Goal: Navigation & Orientation: Find specific page/section

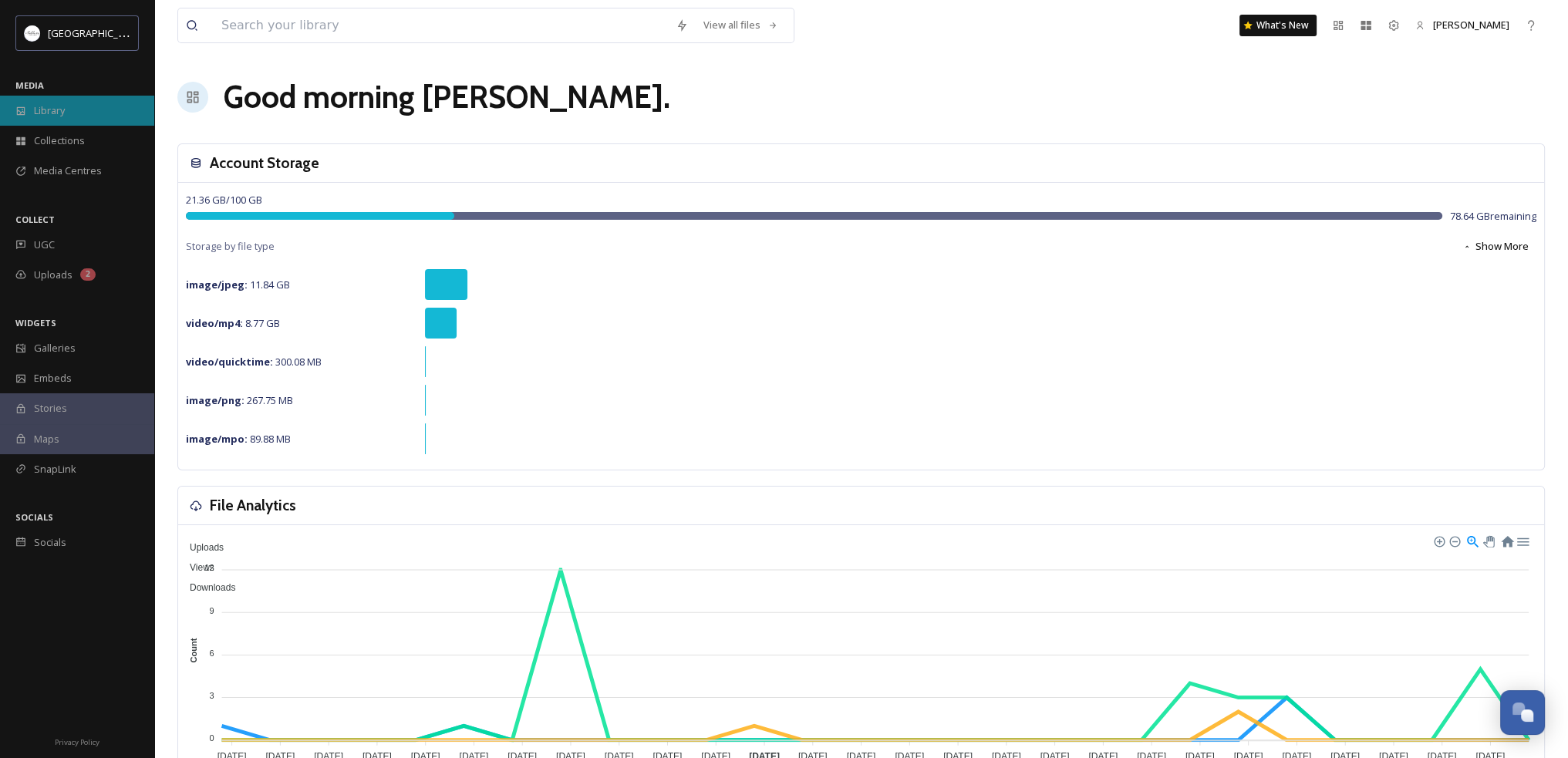
click at [48, 109] on span "Library" at bounding box center [49, 111] width 30 height 15
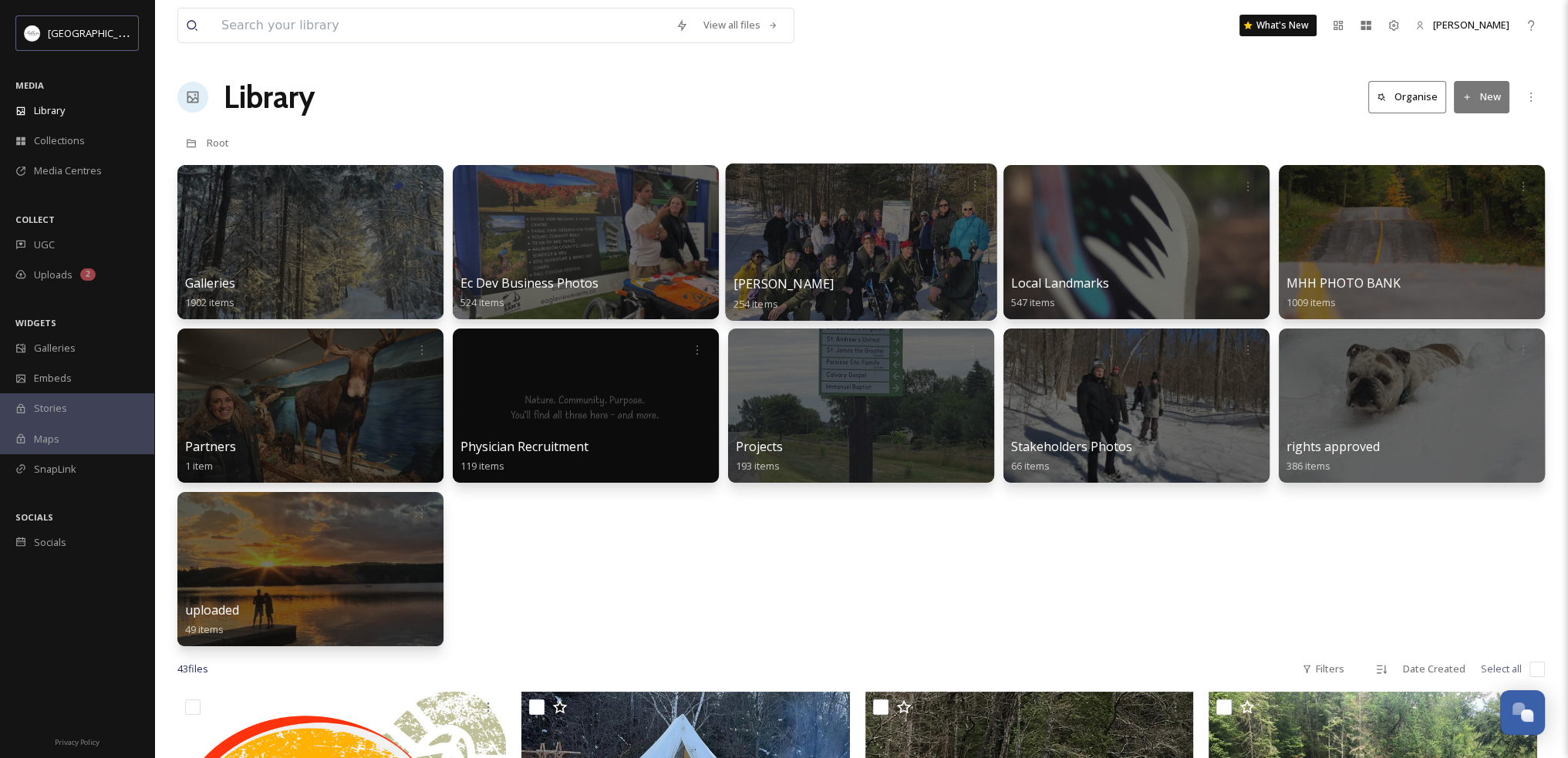
click at [885, 283] on div "Hike Haliburton 254 items" at bounding box center [862, 293] width 256 height 38
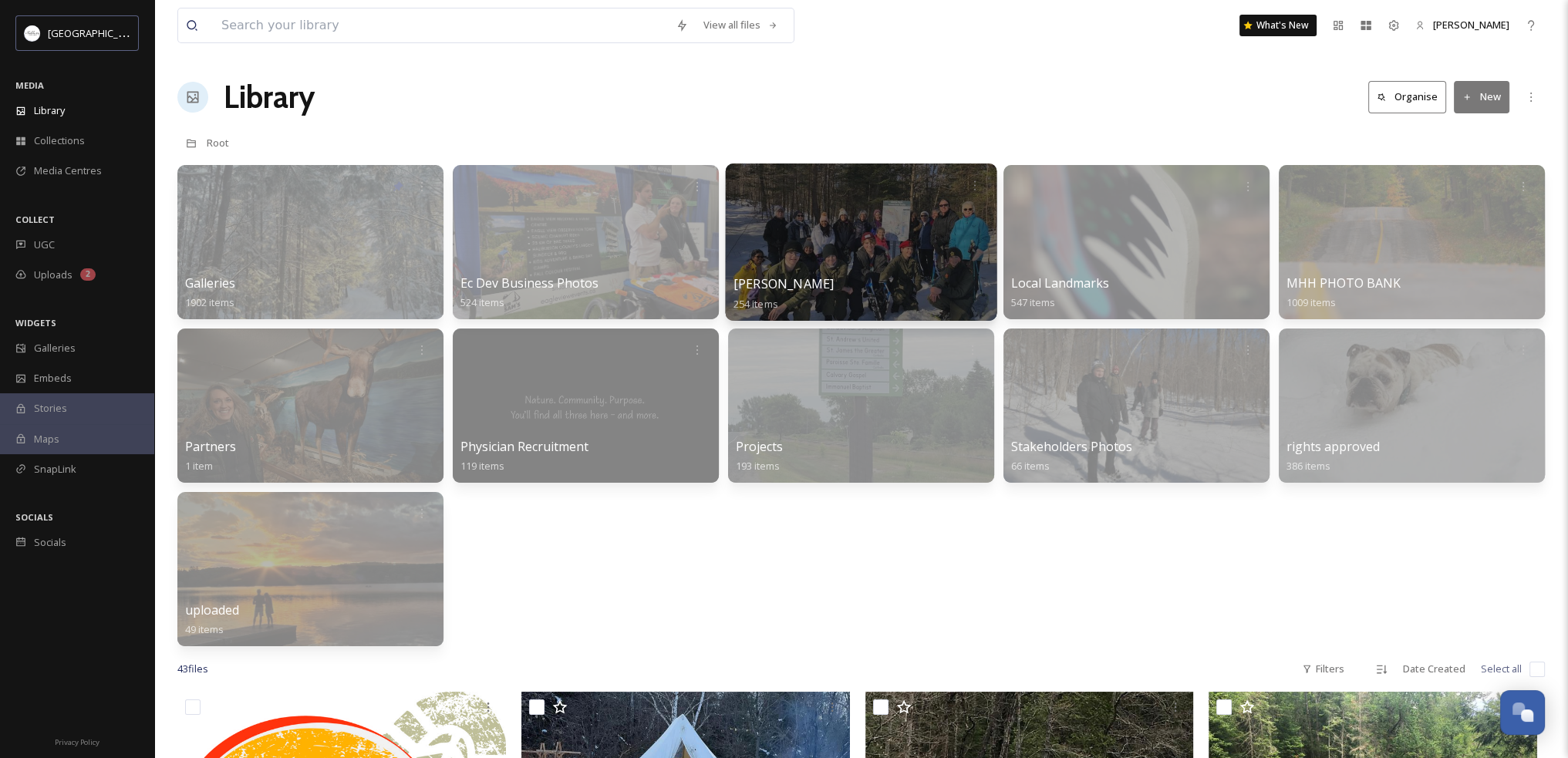
click at [894, 241] on div at bounding box center [862, 242] width 272 height 158
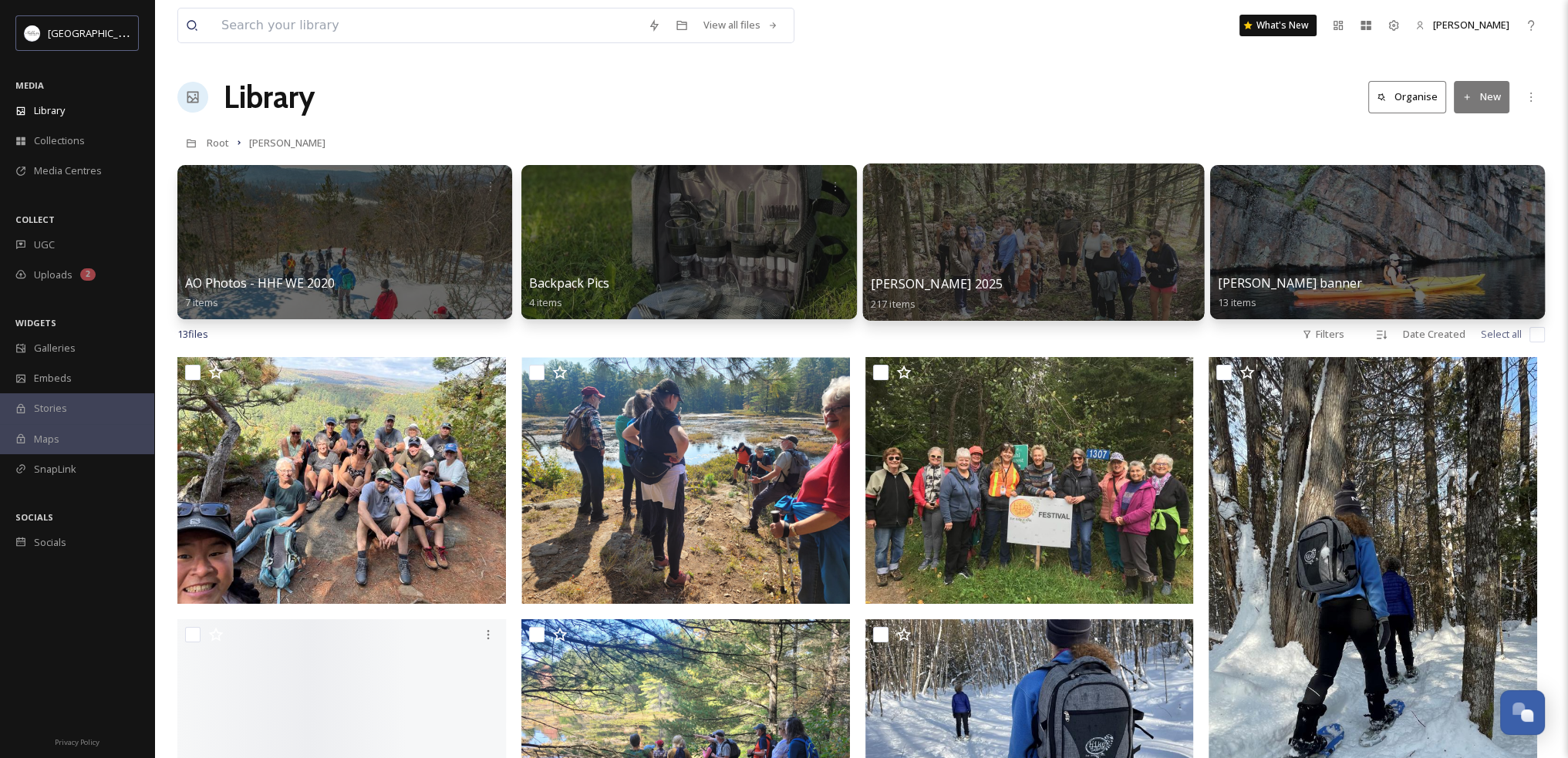
click at [1012, 242] on div at bounding box center [1033, 242] width 342 height 158
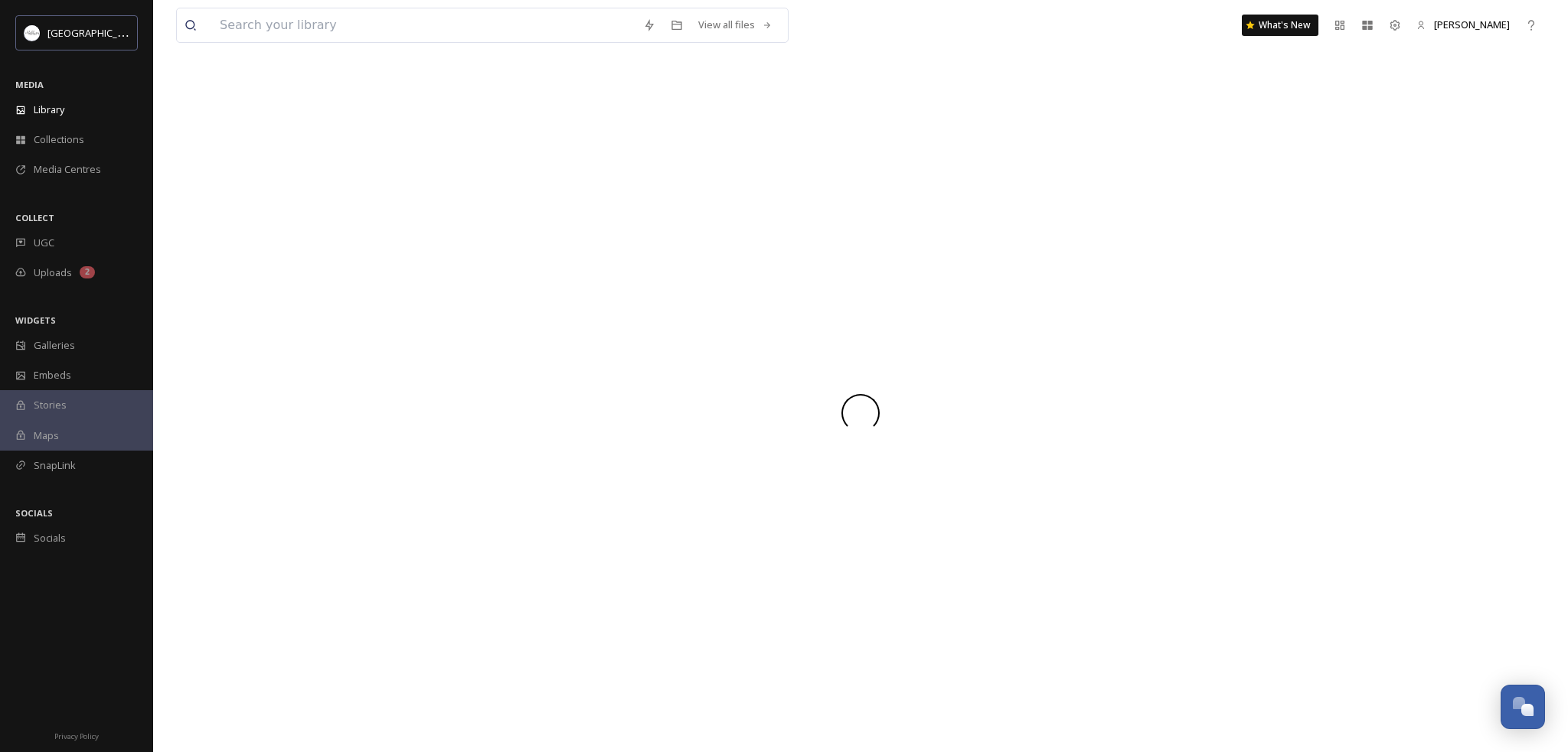
click at [1004, 240] on div at bounding box center [860, 413] width 1368 height 679
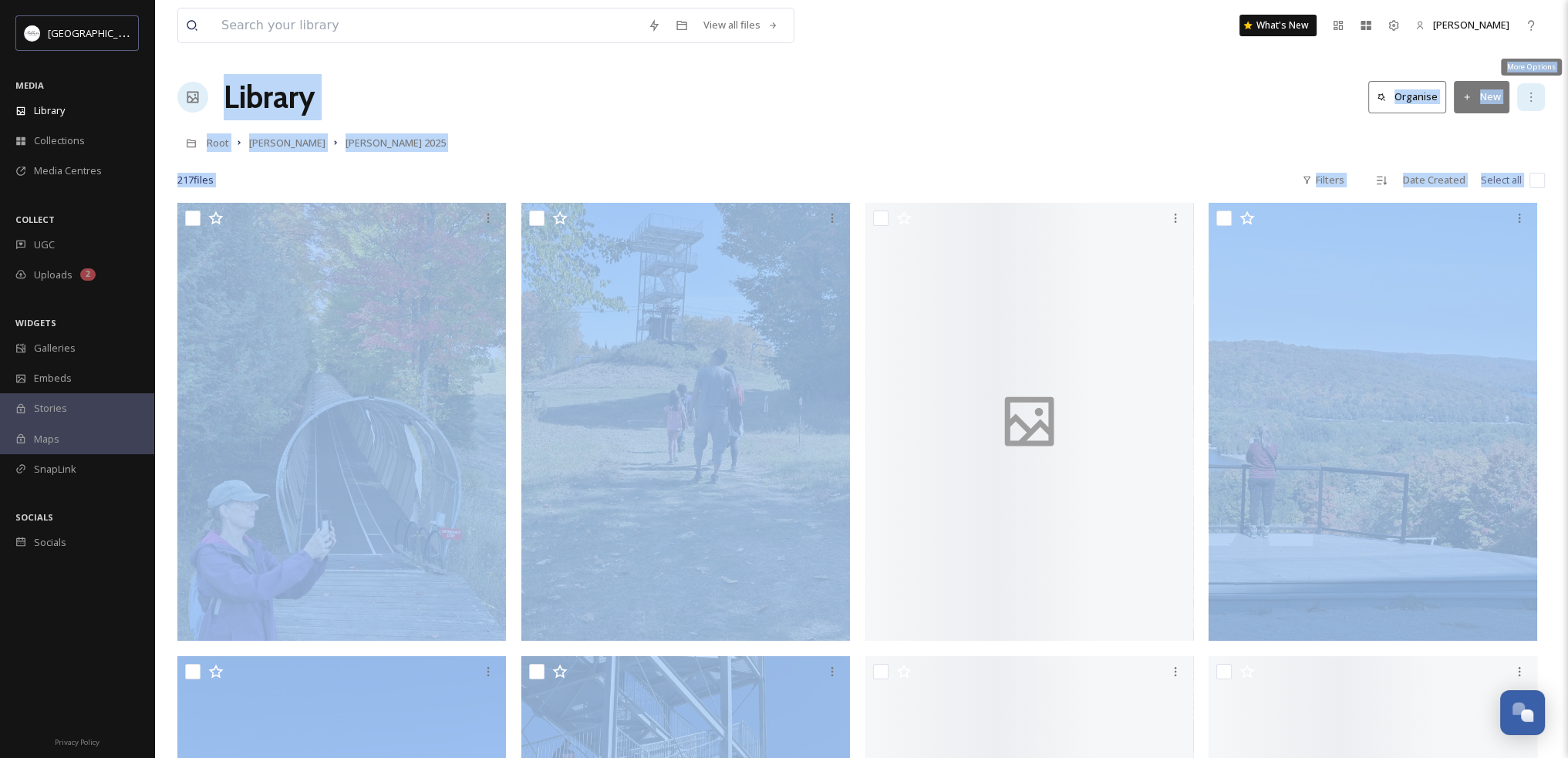
click at [1528, 103] on icon at bounding box center [1531, 97] width 12 height 12
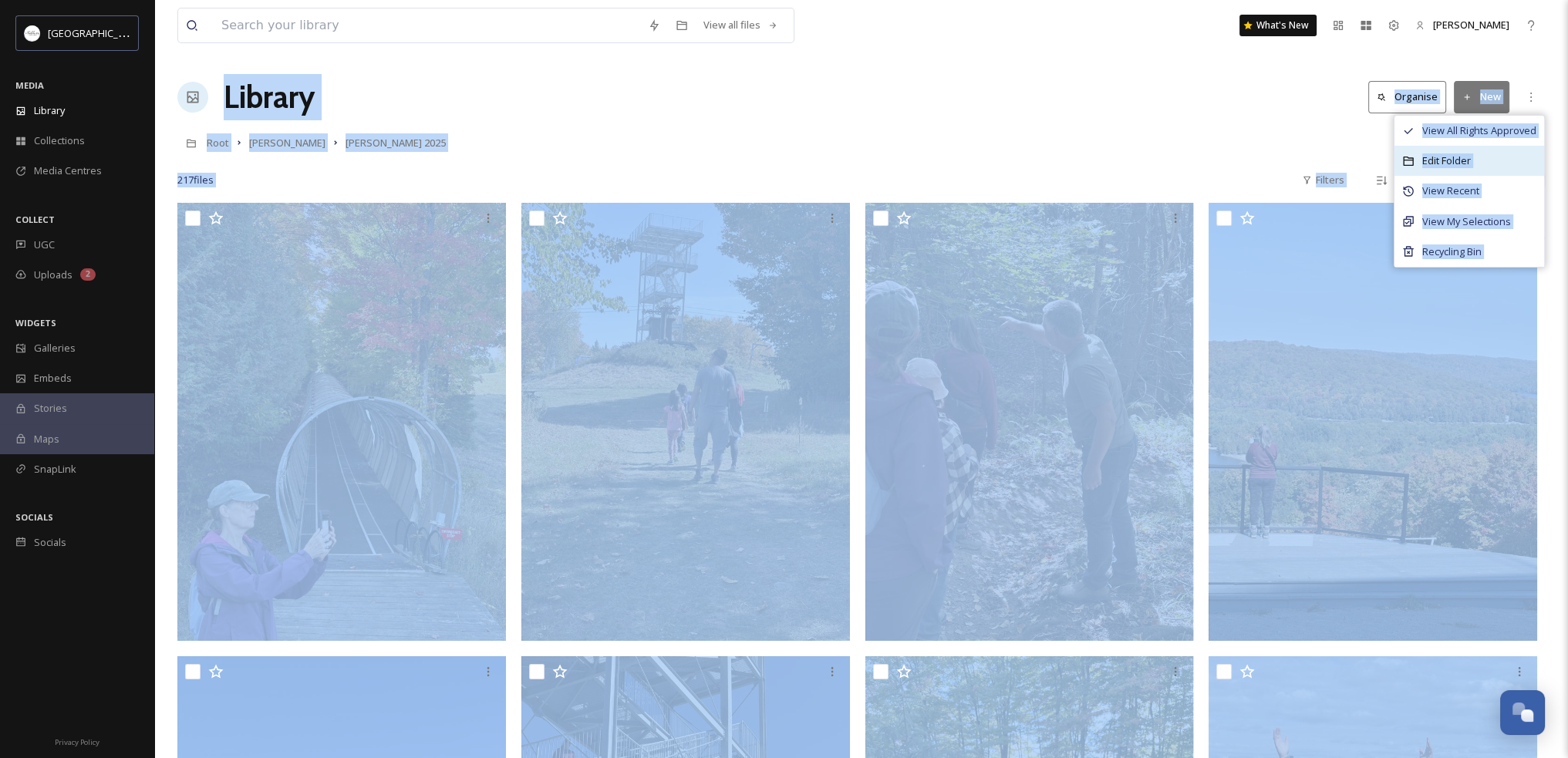
click at [1459, 159] on span "Edit Folder" at bounding box center [1447, 160] width 49 height 15
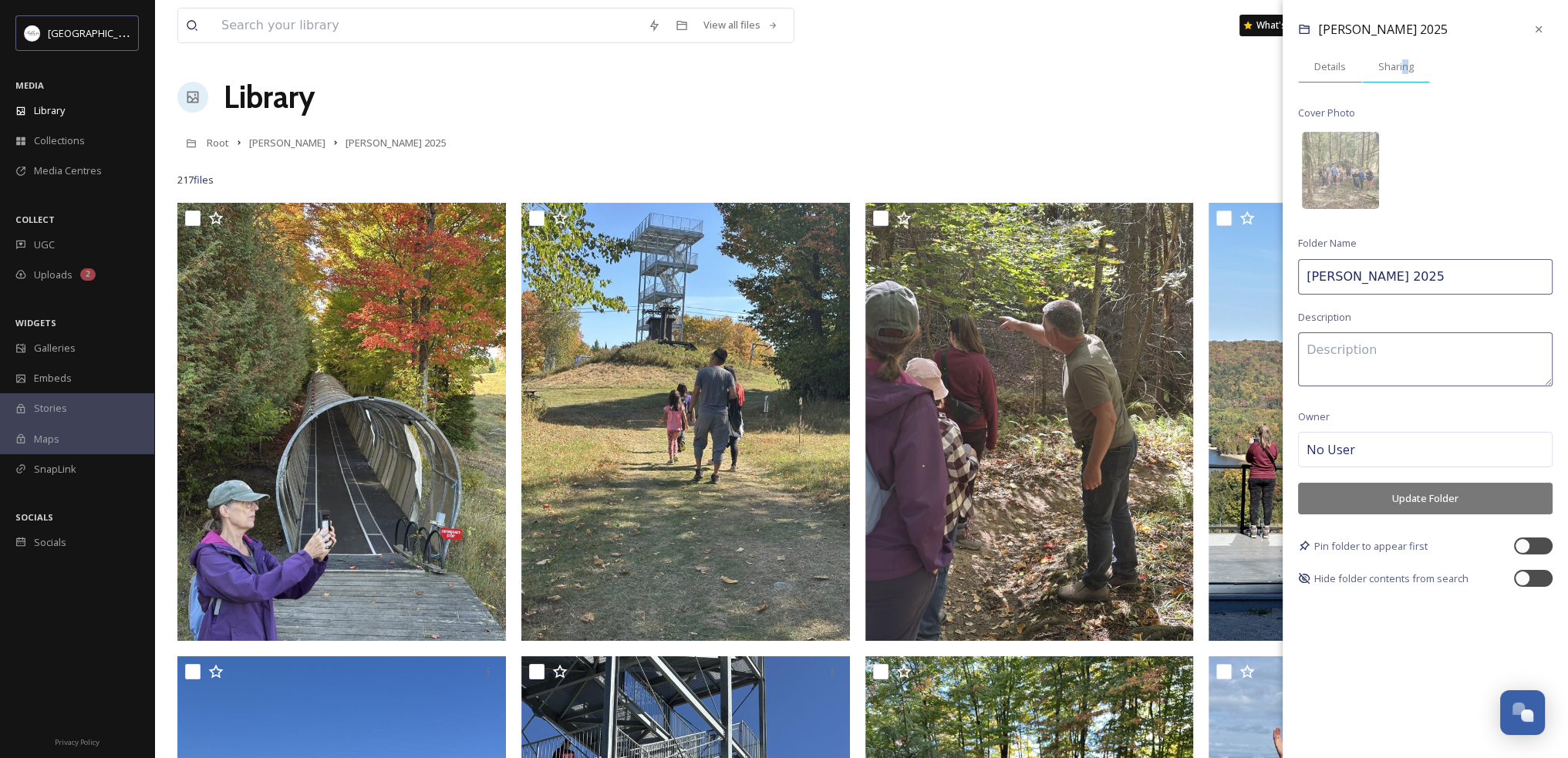
click at [1404, 73] on span "Sharing" at bounding box center [1396, 66] width 36 height 15
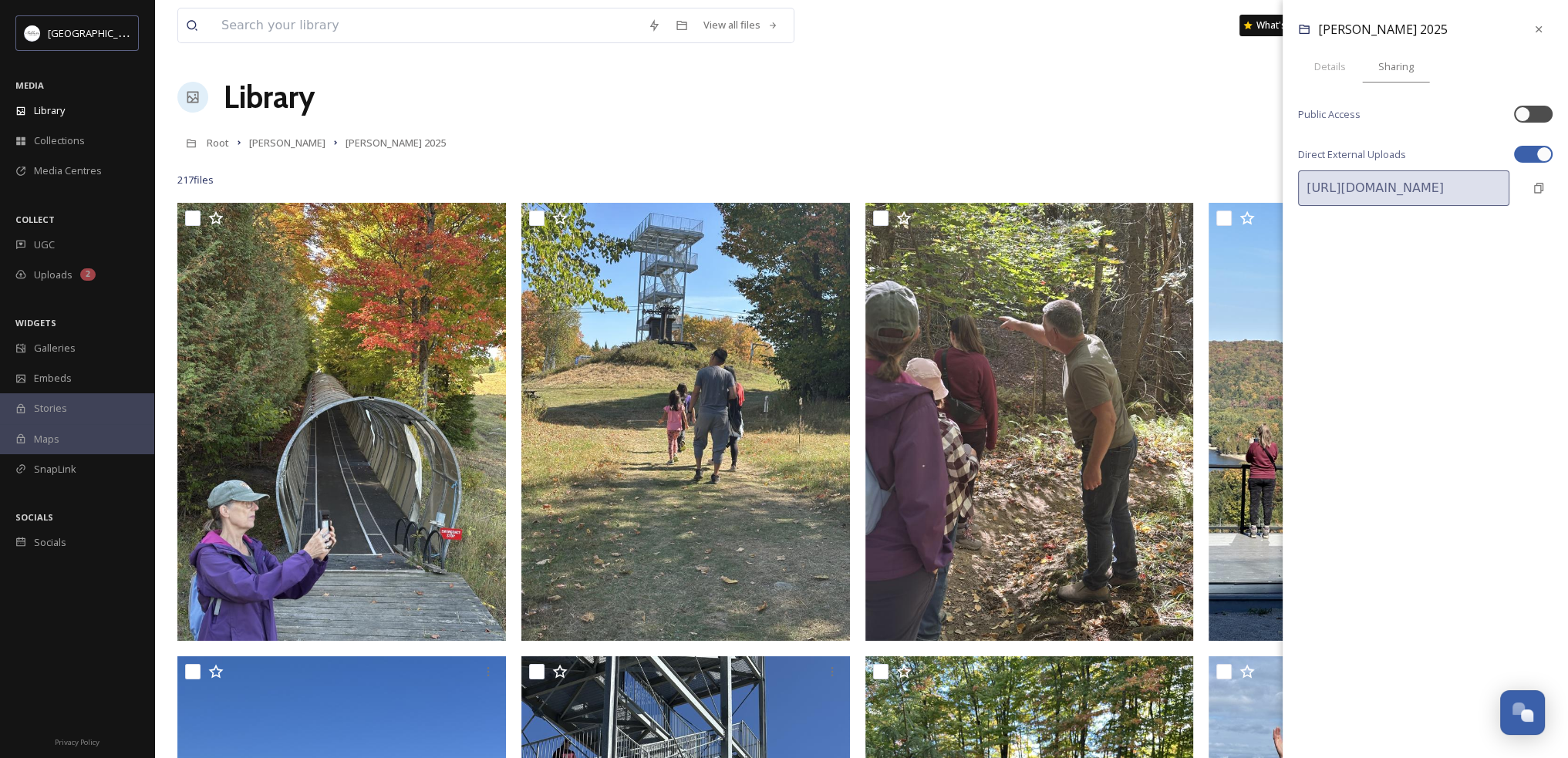
click at [1184, 114] on div "Library Organise New" at bounding box center [861, 97] width 1368 height 46
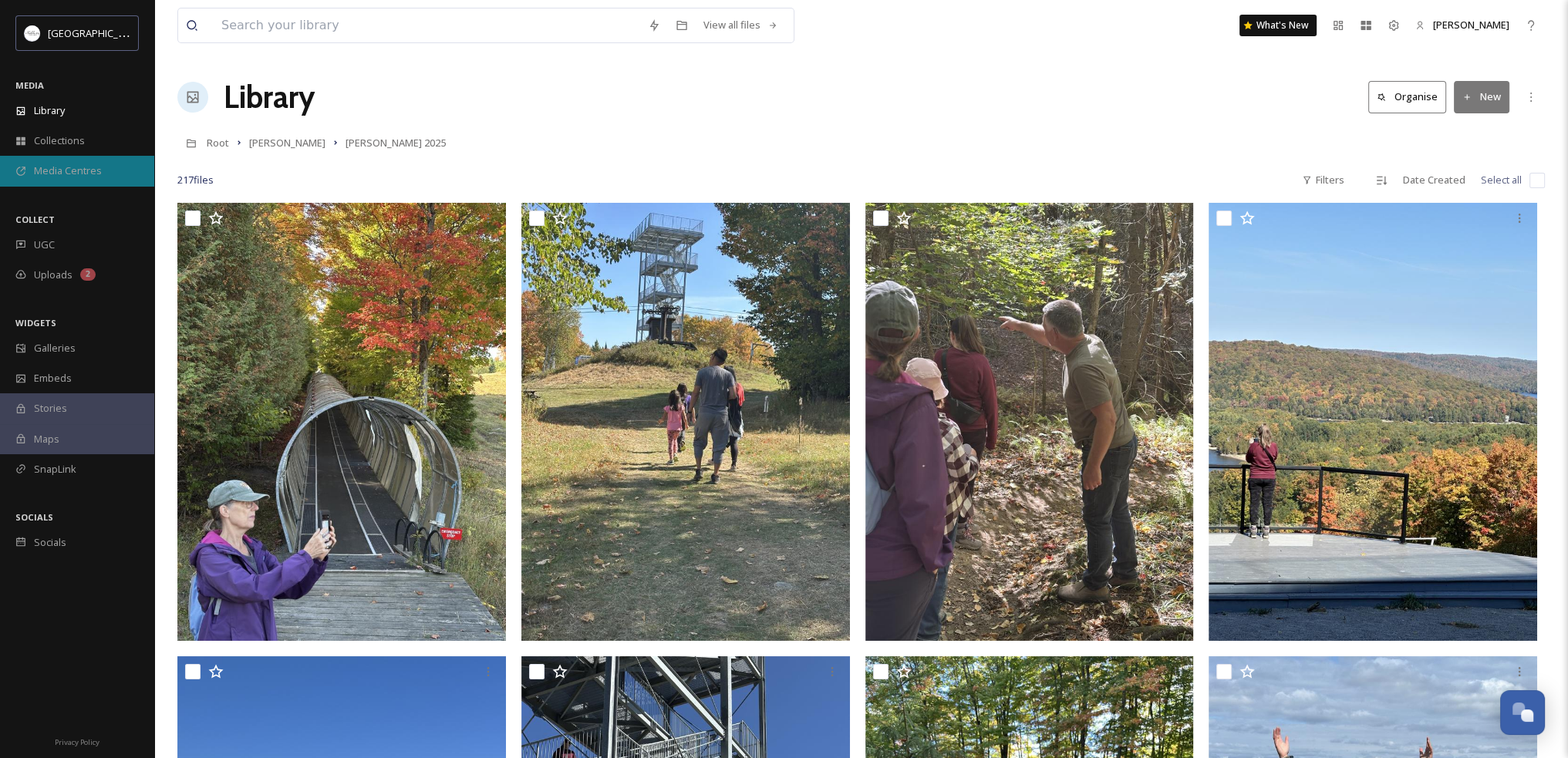
click at [66, 172] on span "Media Centres" at bounding box center [68, 171] width 68 height 15
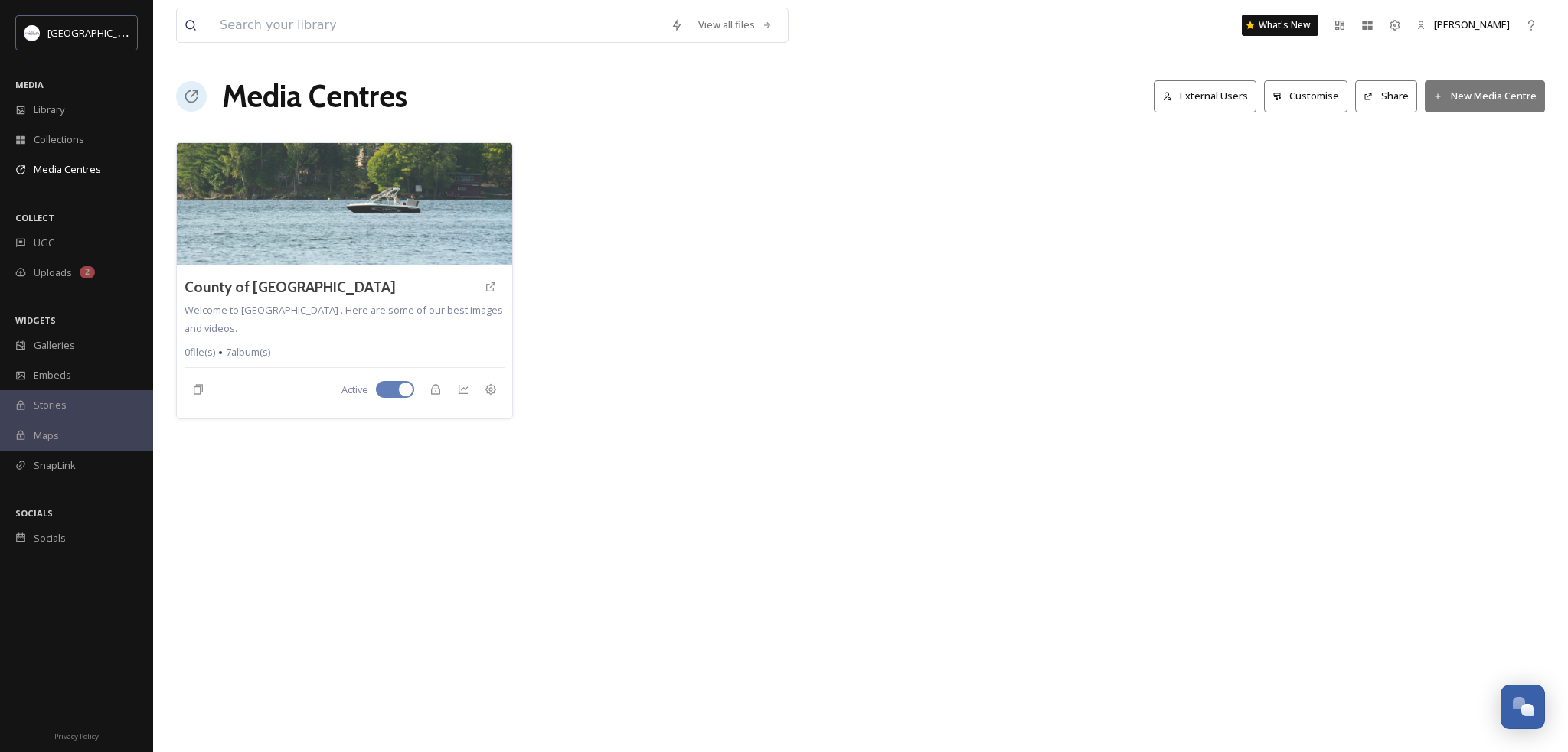
click at [1438, 98] on icon at bounding box center [1438, 97] width 10 height 10
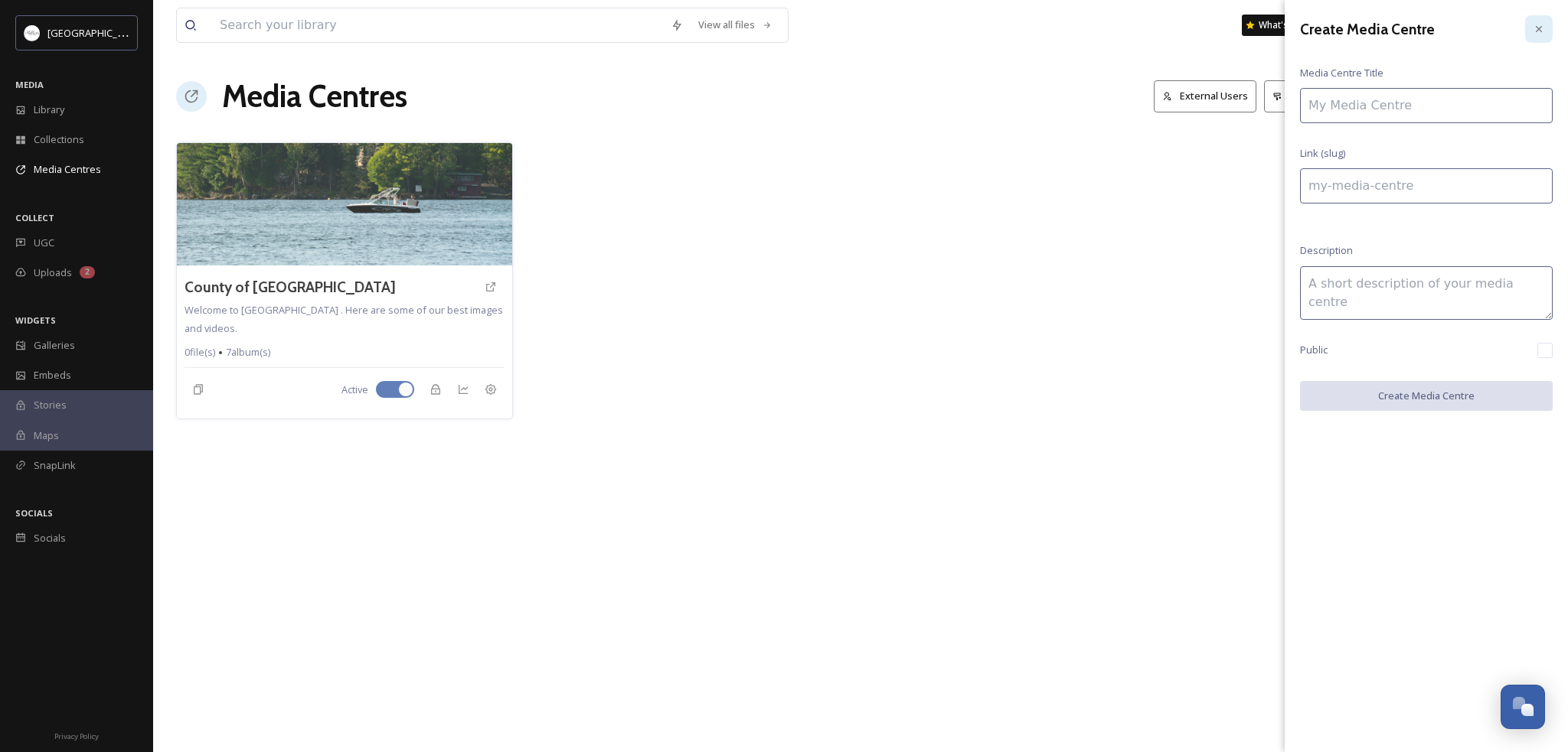
click at [1535, 29] on icon at bounding box center [1539, 29] width 12 height 12
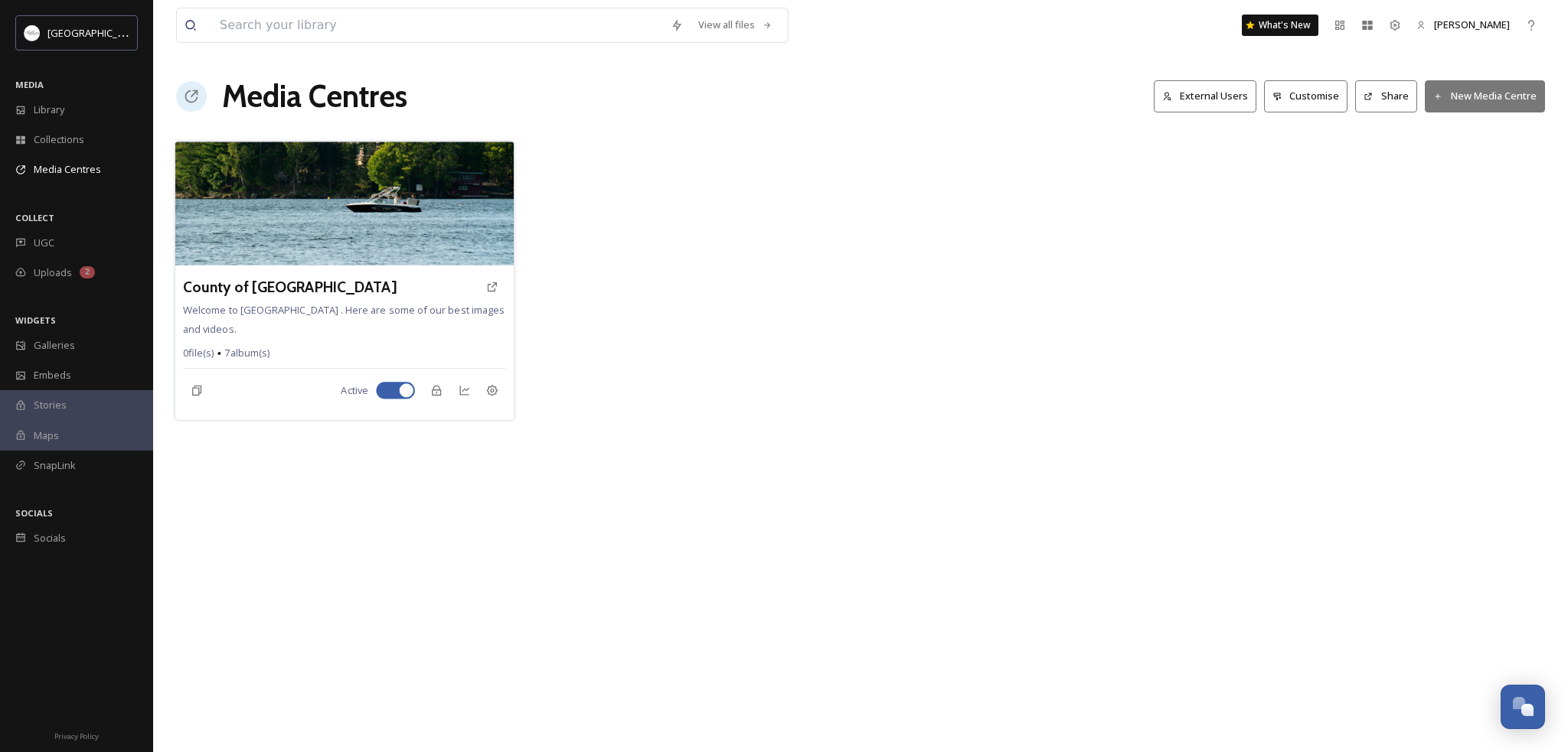
click at [390, 213] on img at bounding box center [345, 204] width 339 height 124
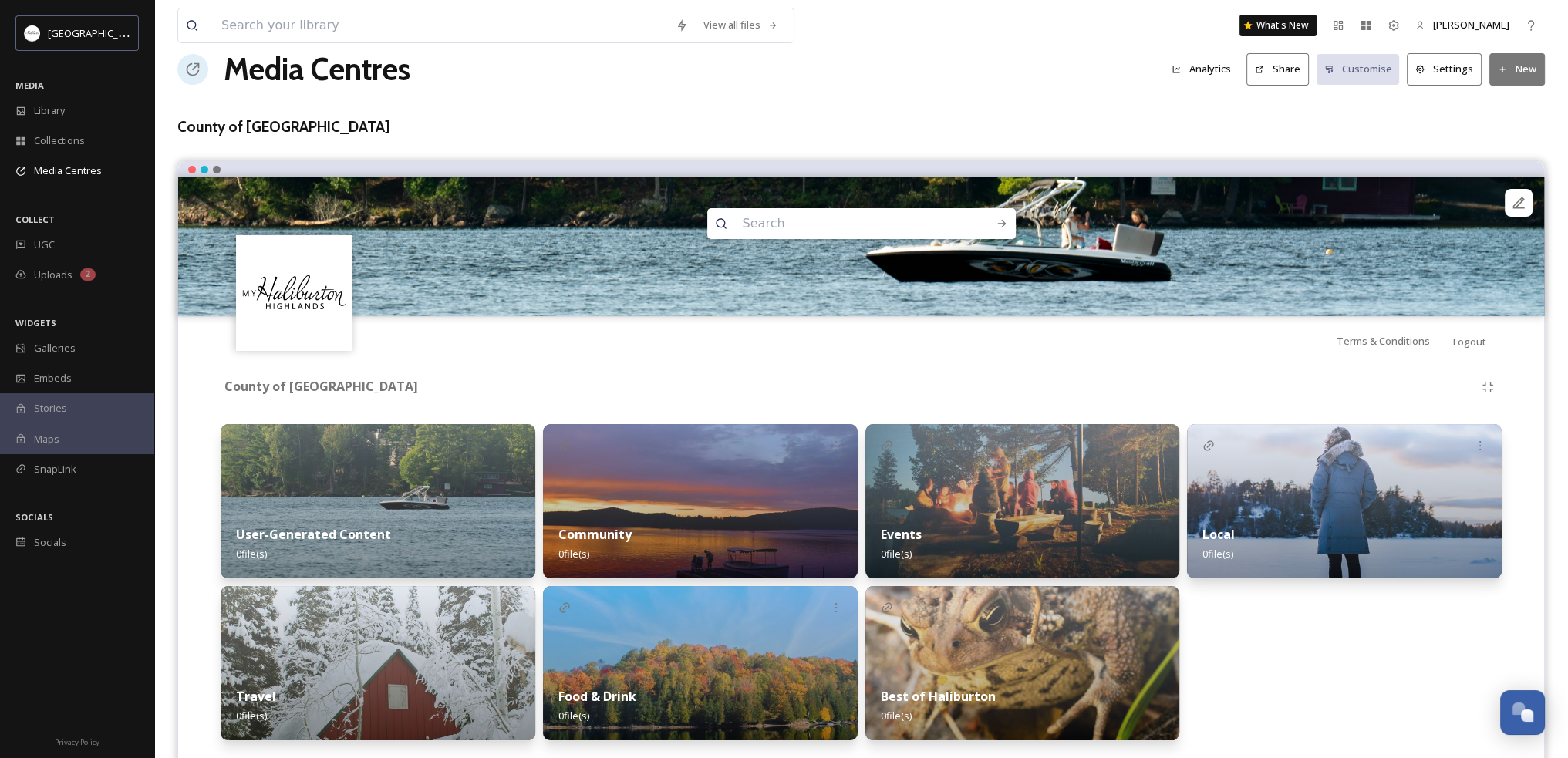
scroll to position [71, 0]
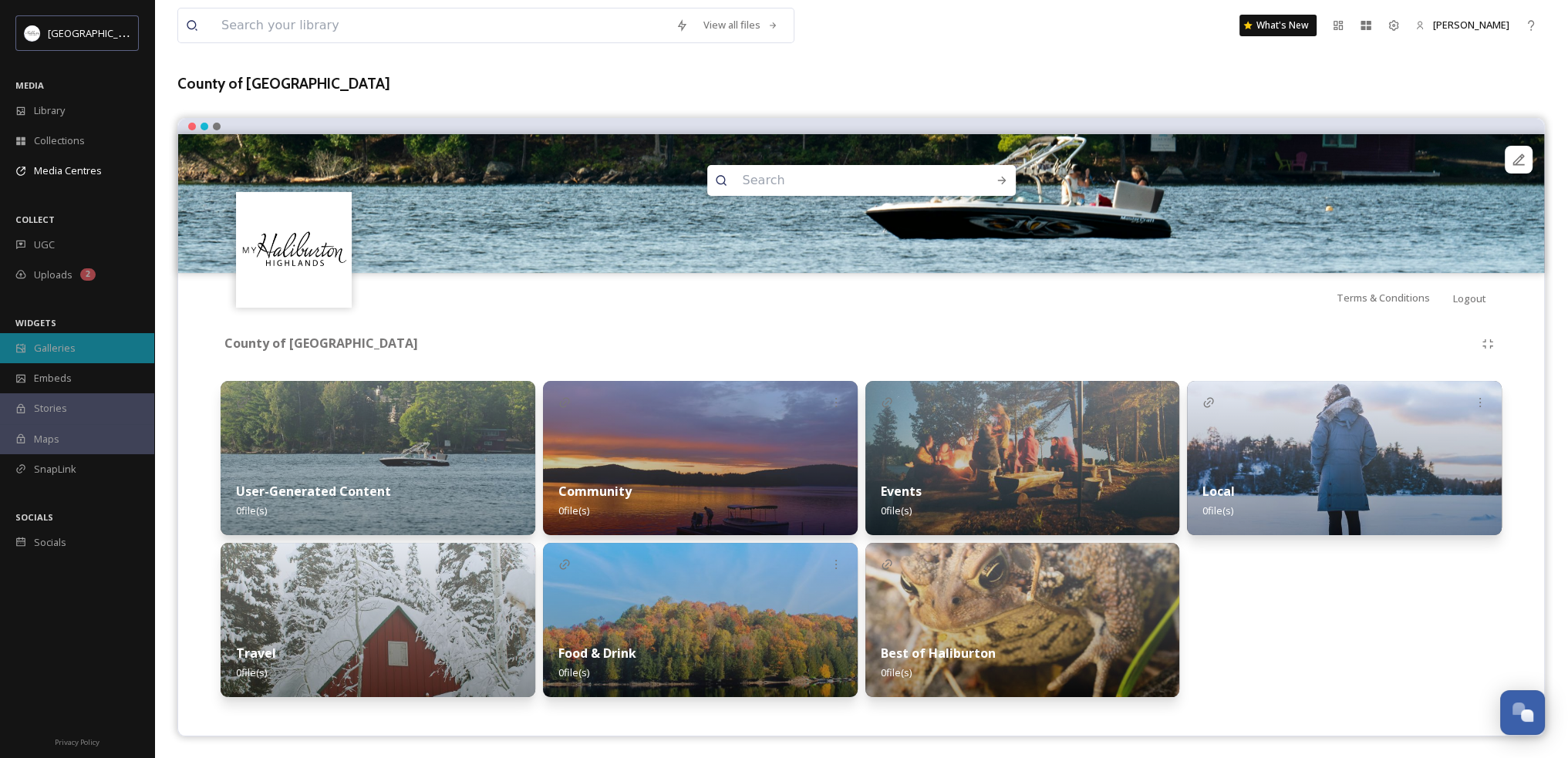
click at [82, 348] on div "Galleries" at bounding box center [77, 348] width 154 height 30
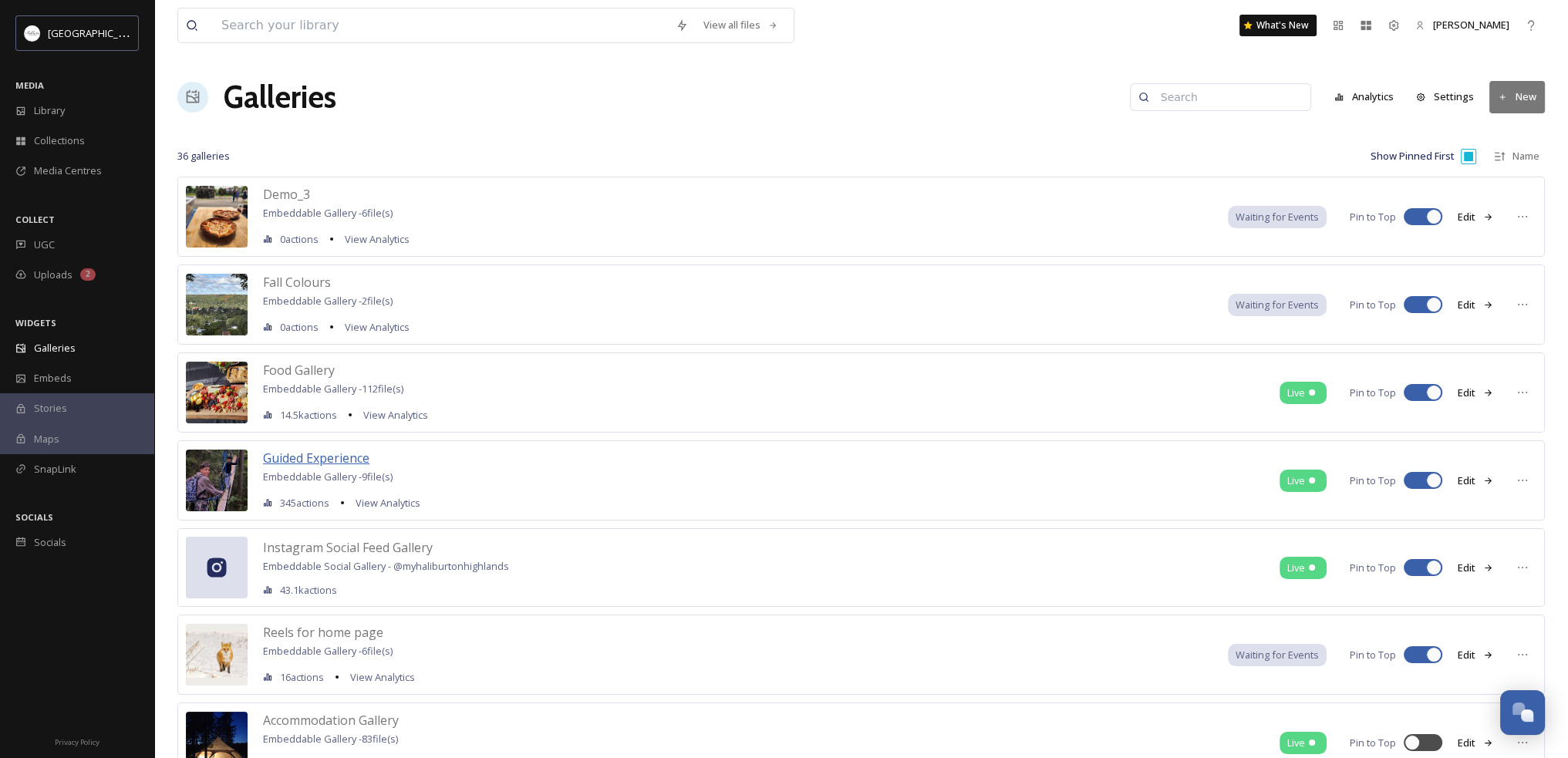
click at [299, 453] on span "Guided Experience" at bounding box center [316, 458] width 106 height 17
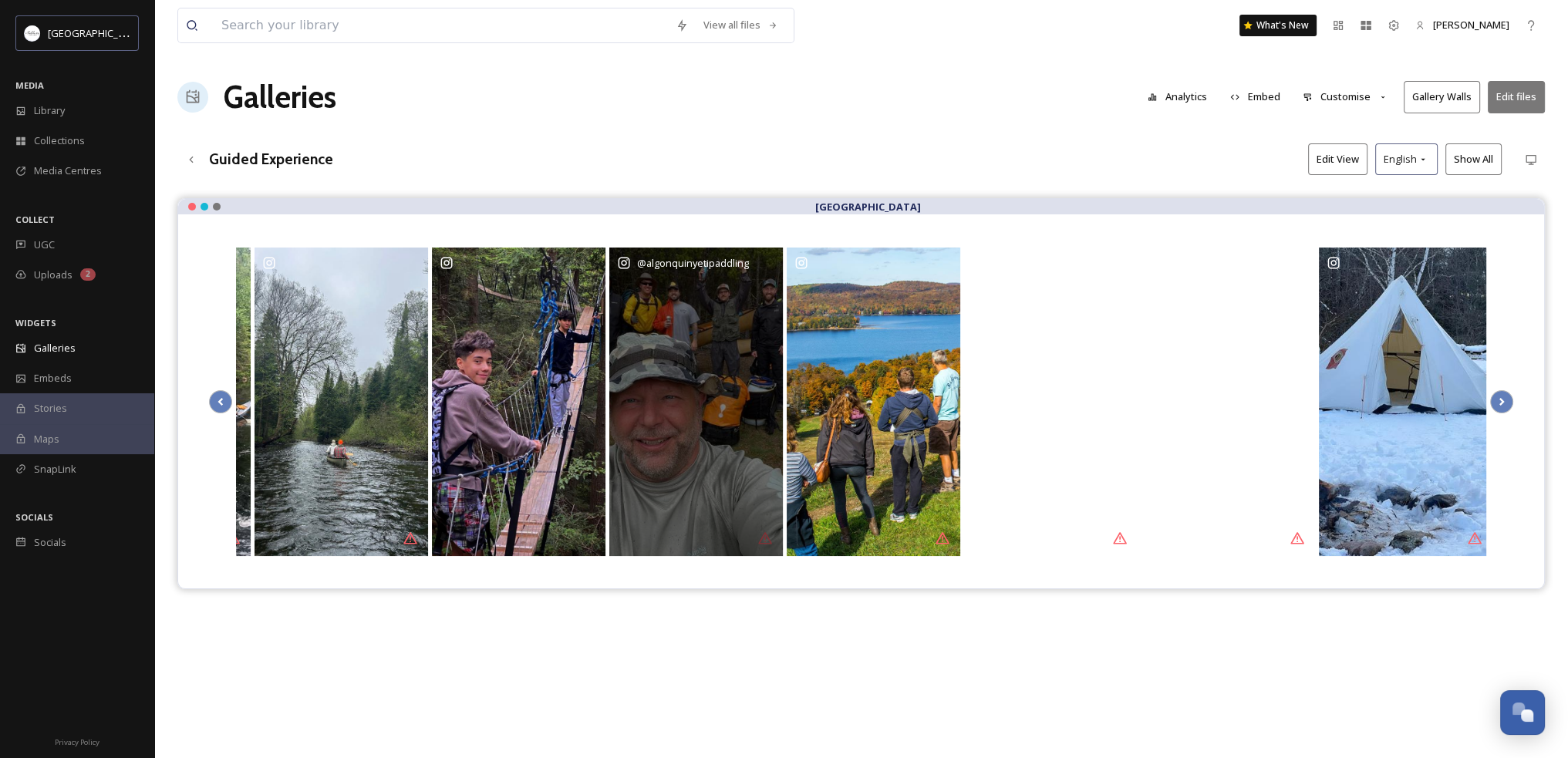
click at [702, 496] on div "@ algonquinyetipaddling" at bounding box center [696, 401] width 173 height 308
click at [665, 385] on div "@ algonquinyetipaddling" at bounding box center [696, 401] width 173 height 308
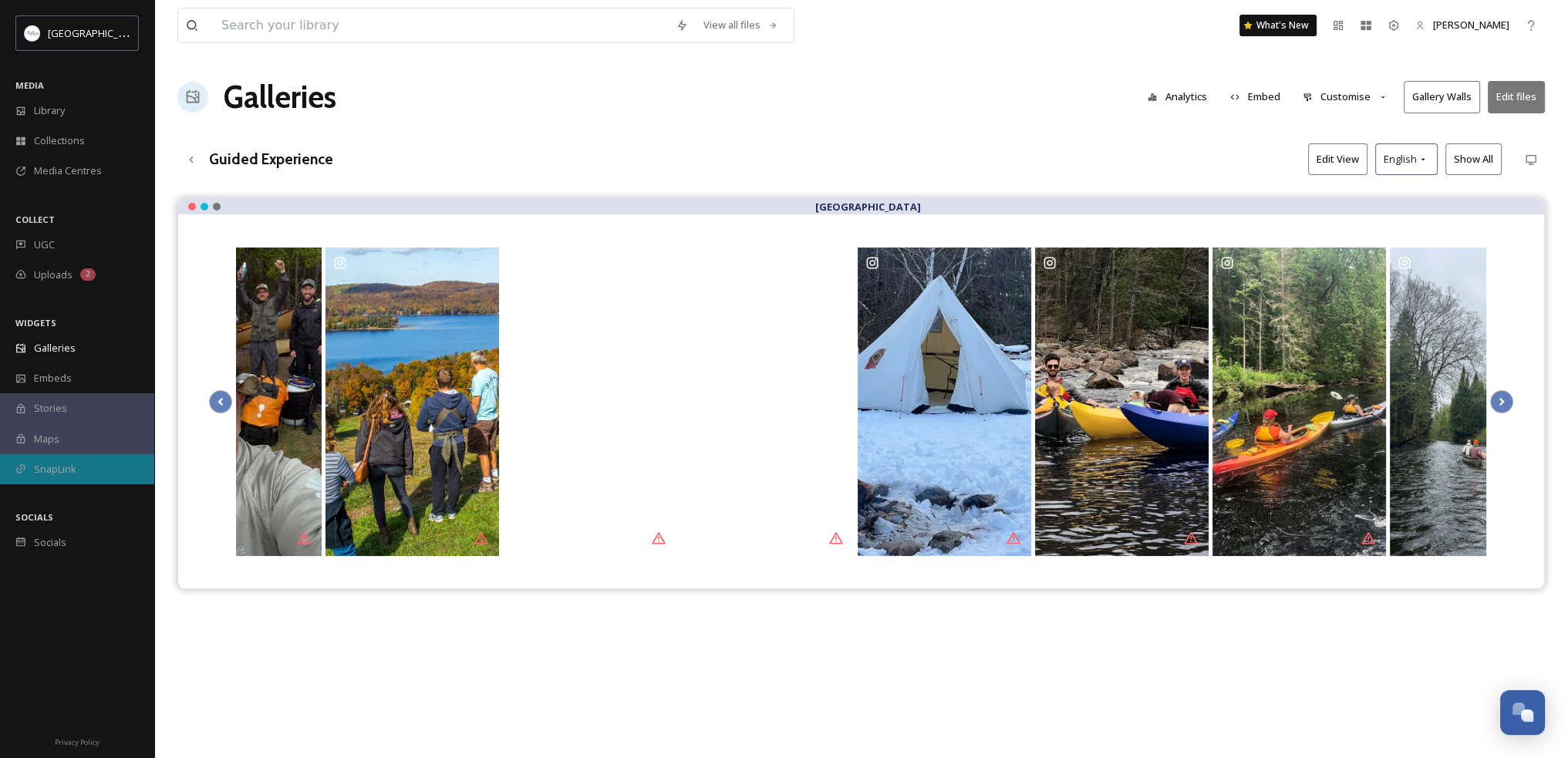
click at [75, 477] on div "SnapLink" at bounding box center [77, 469] width 154 height 30
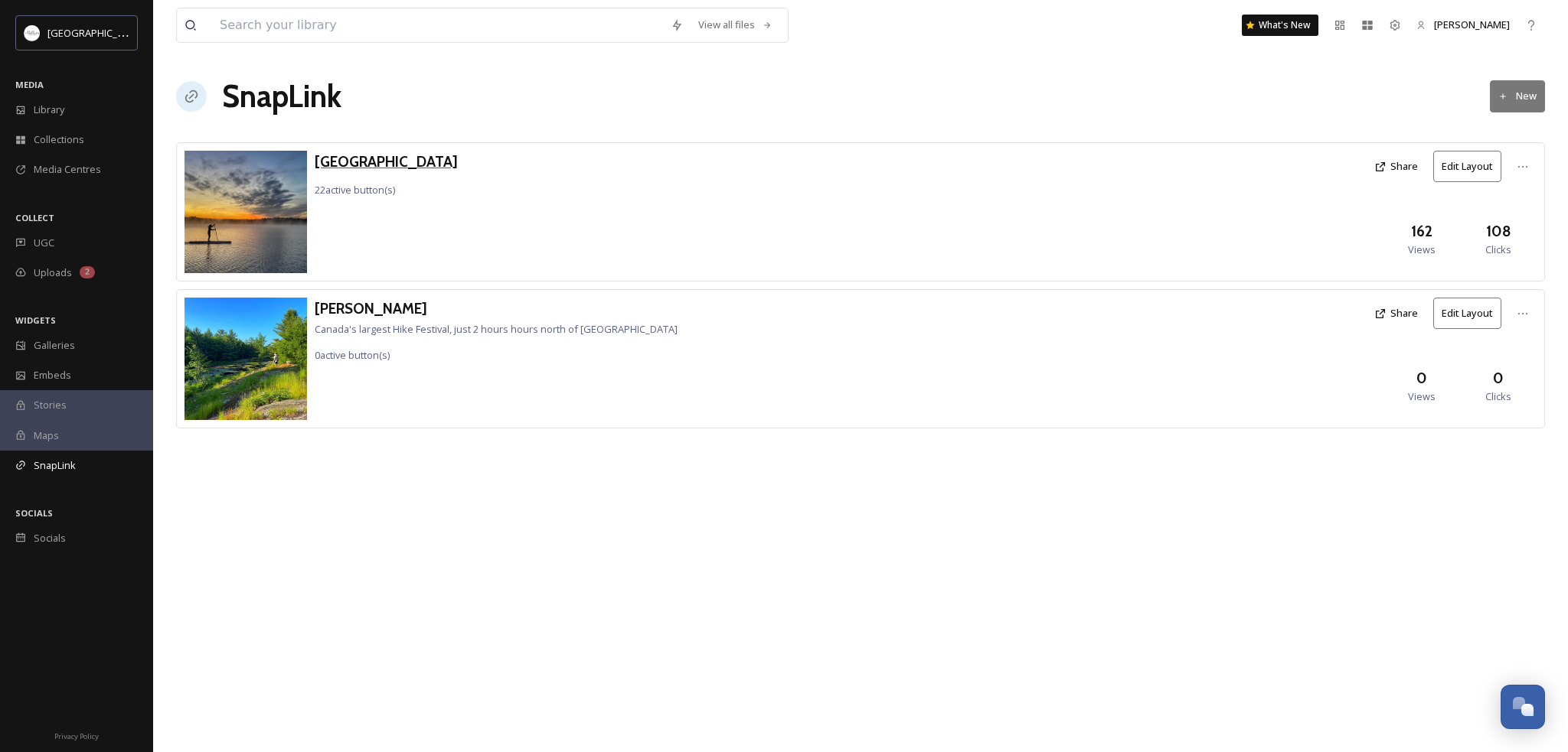
click at [414, 164] on h3 "[GEOGRAPHIC_DATA]" at bounding box center [386, 162] width 143 height 22
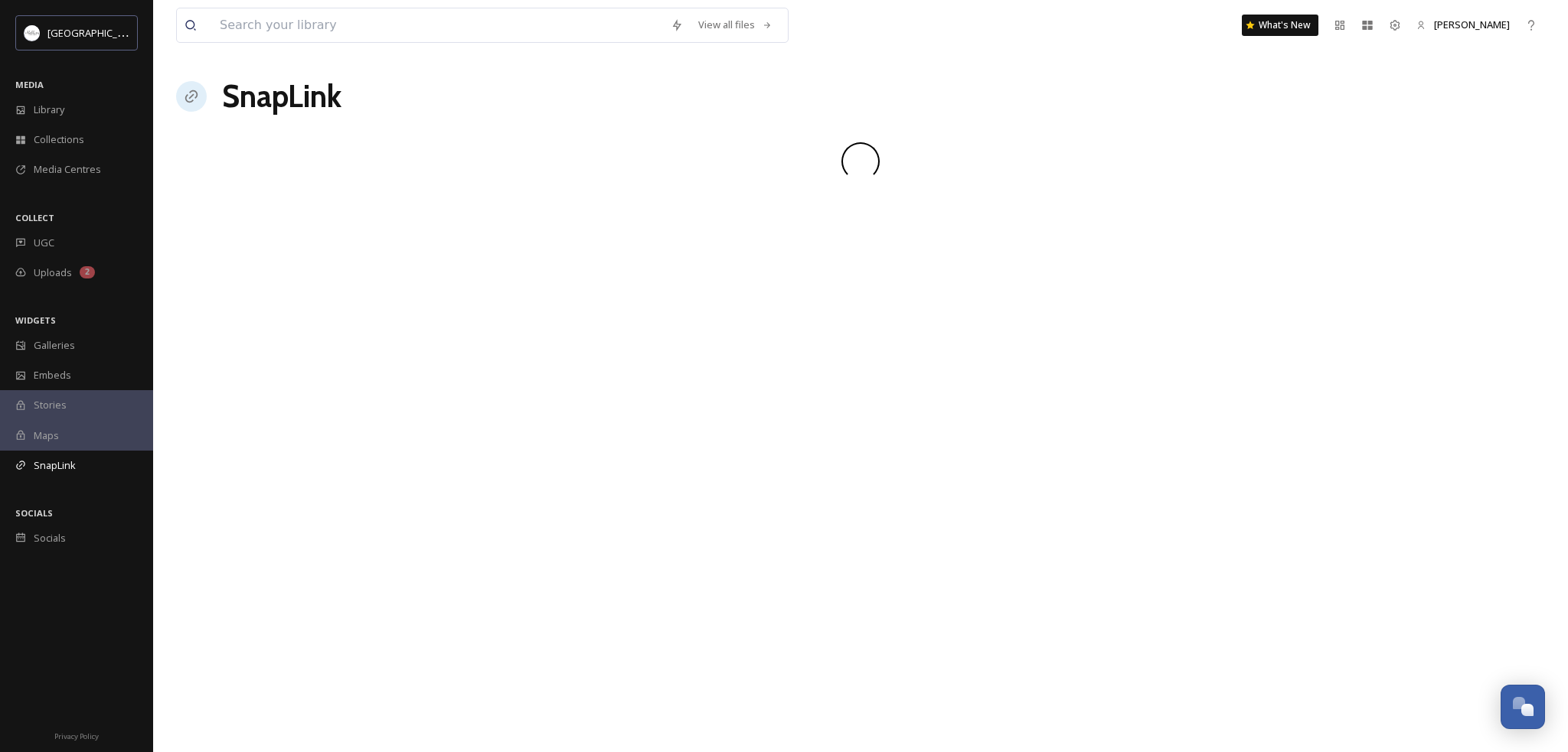
click at [414, 163] on div at bounding box center [860, 161] width 1368 height 38
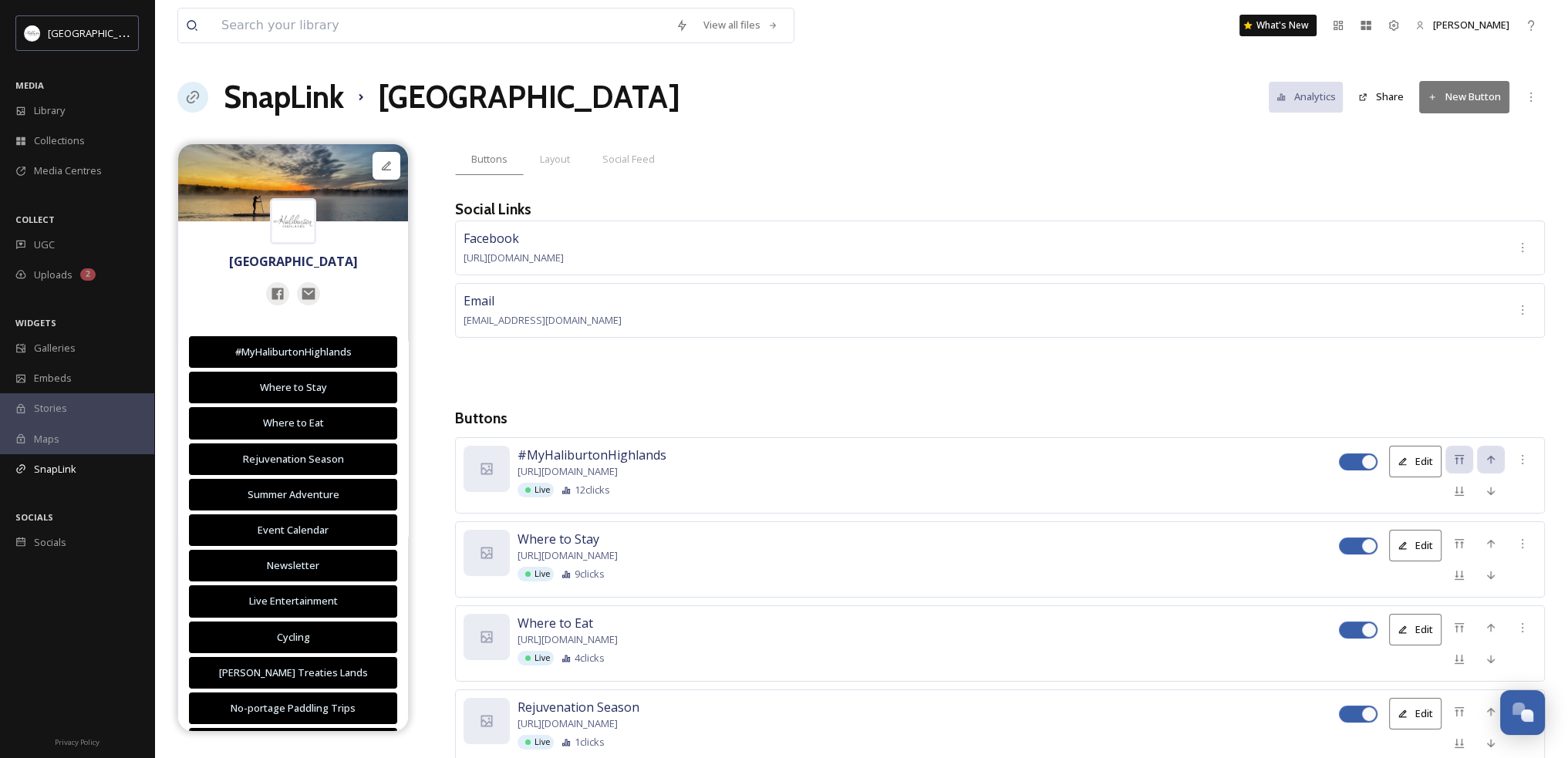
click at [638, 164] on span "Social Feed" at bounding box center [629, 159] width 52 height 15
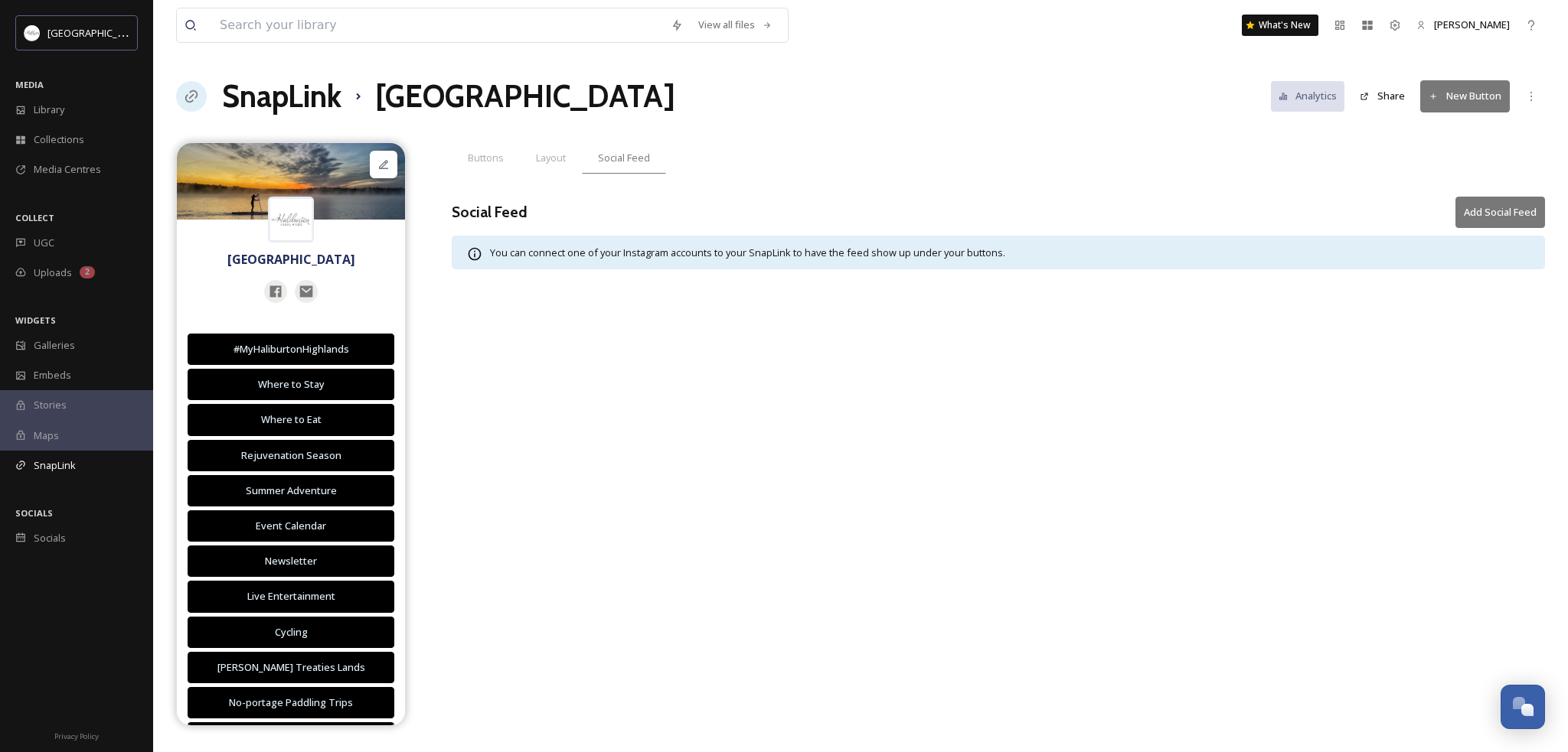
click at [297, 98] on h1 "SnapLink" at bounding box center [282, 96] width 119 height 46
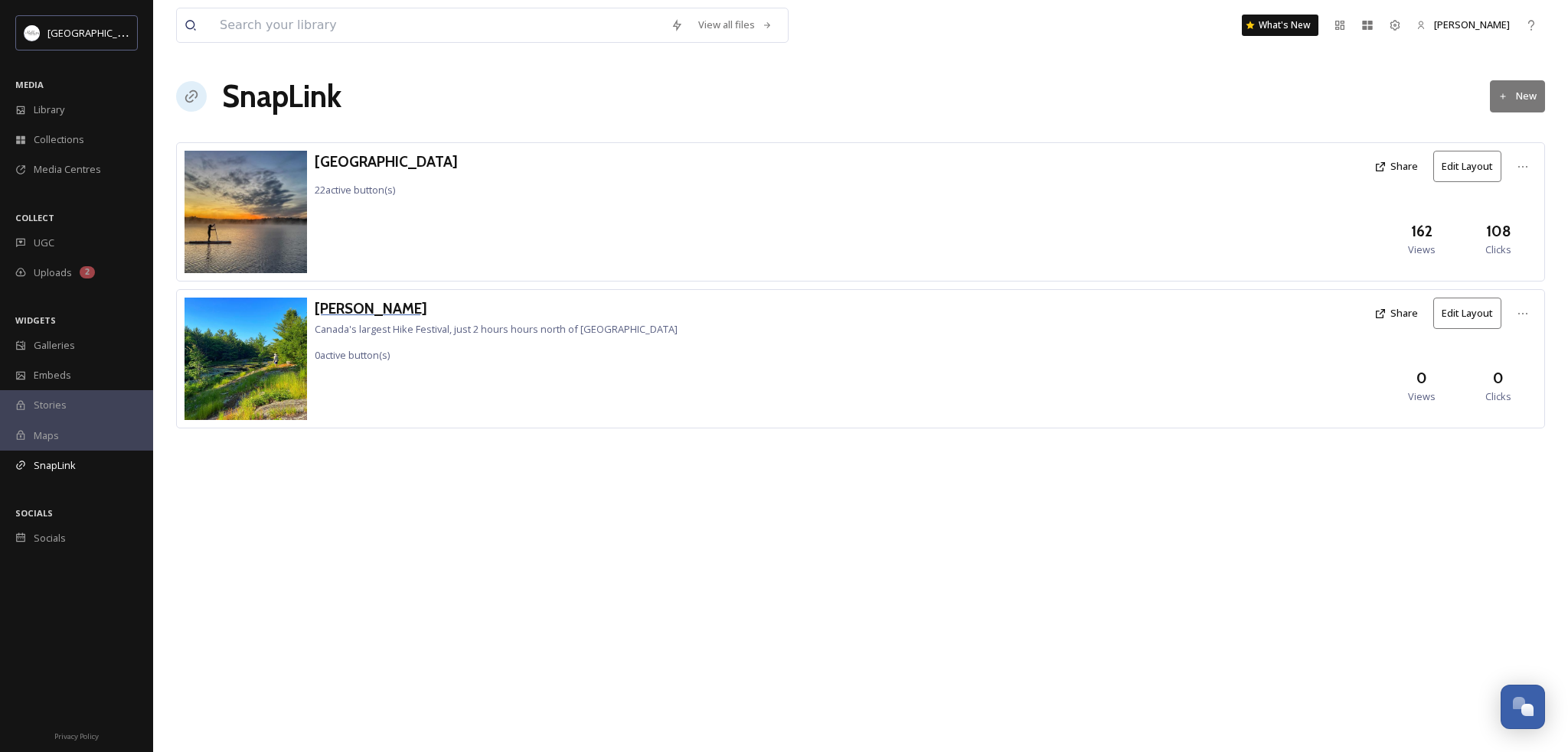
click at [373, 312] on h3 "[PERSON_NAME]" at bounding box center [496, 309] width 363 height 22
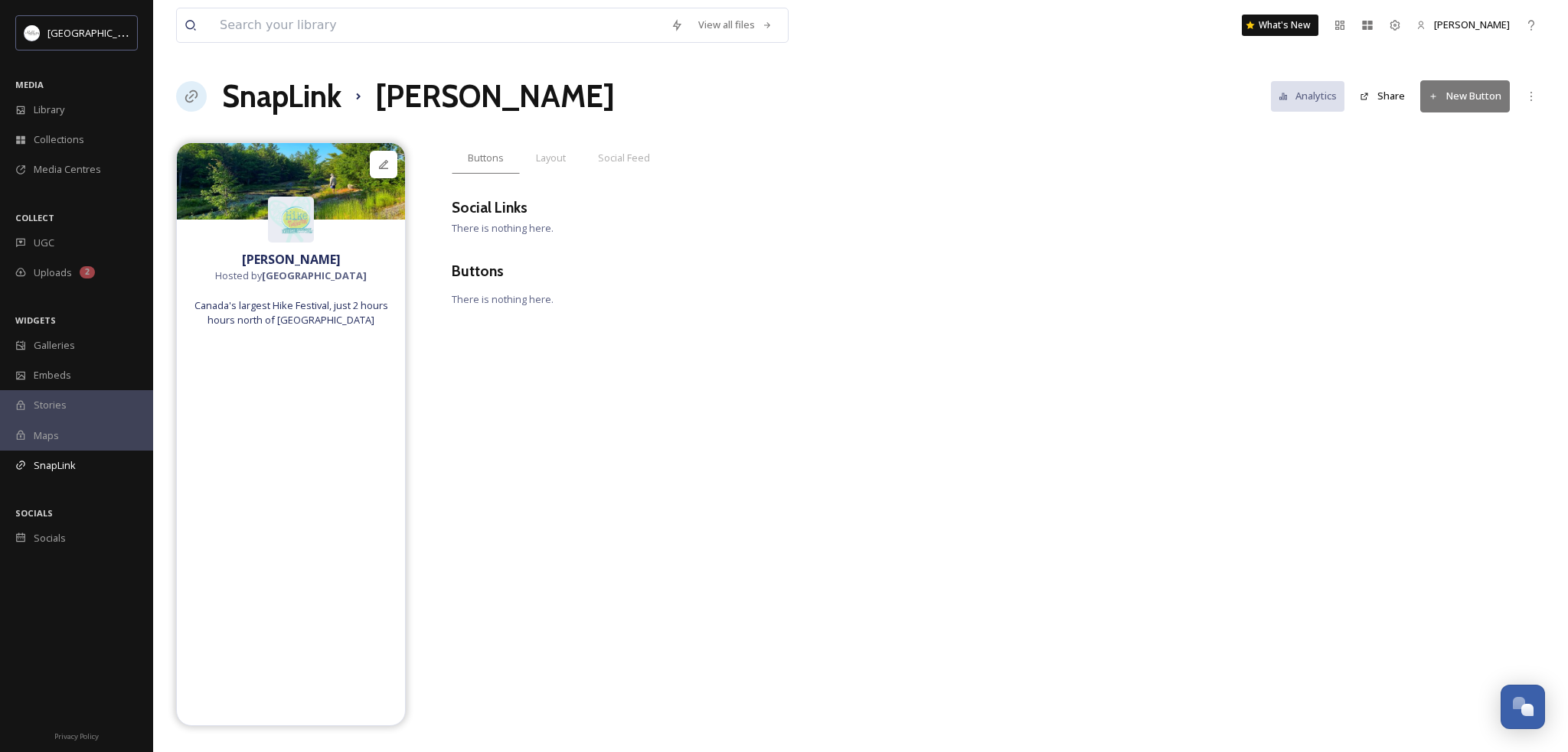
click at [274, 93] on h1 "SnapLink" at bounding box center [282, 96] width 119 height 46
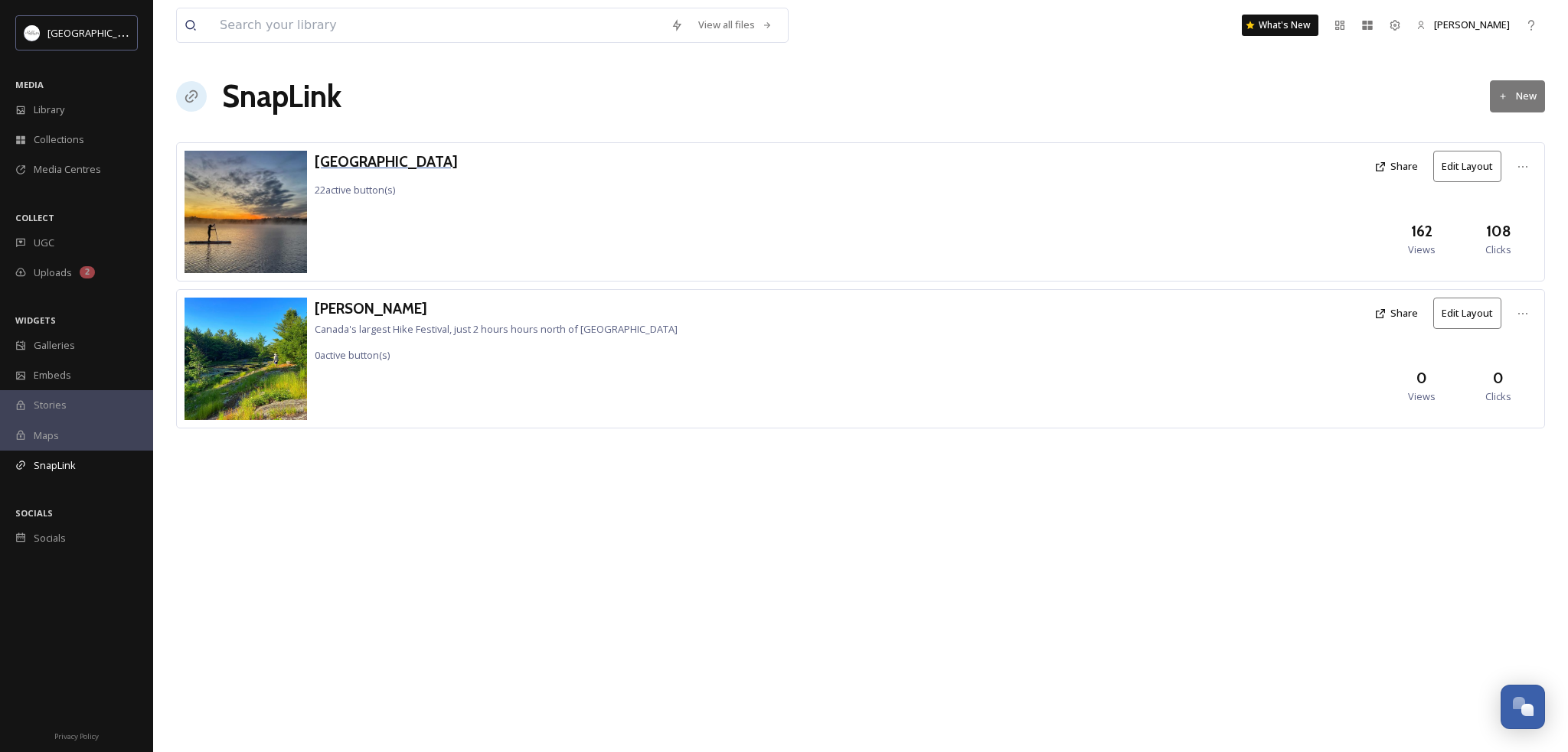
click at [425, 161] on h3 "[GEOGRAPHIC_DATA]" at bounding box center [386, 162] width 143 height 22
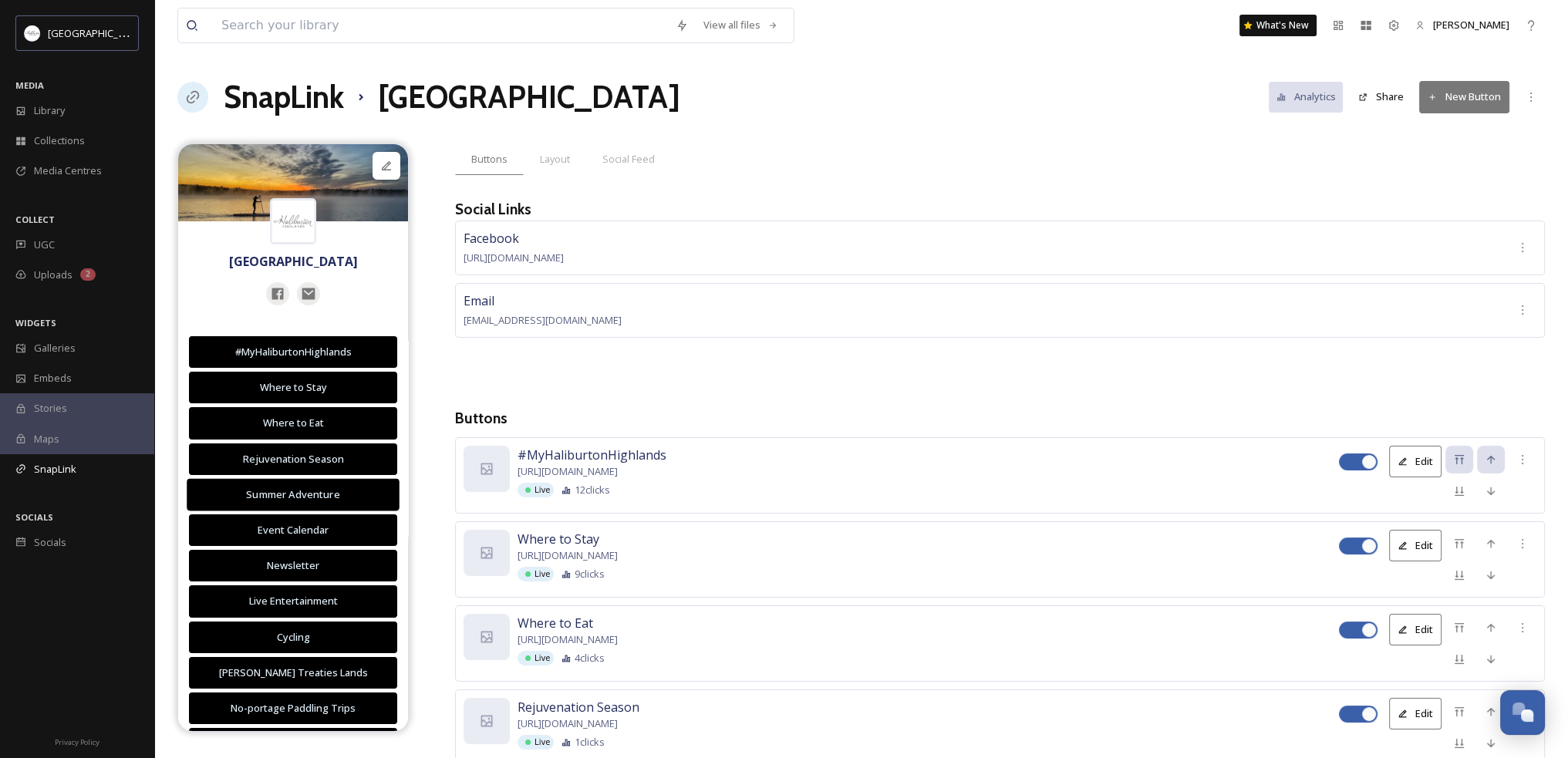
click at [352, 499] on div "Summer Adventure" at bounding box center [293, 495] width 195 height 16
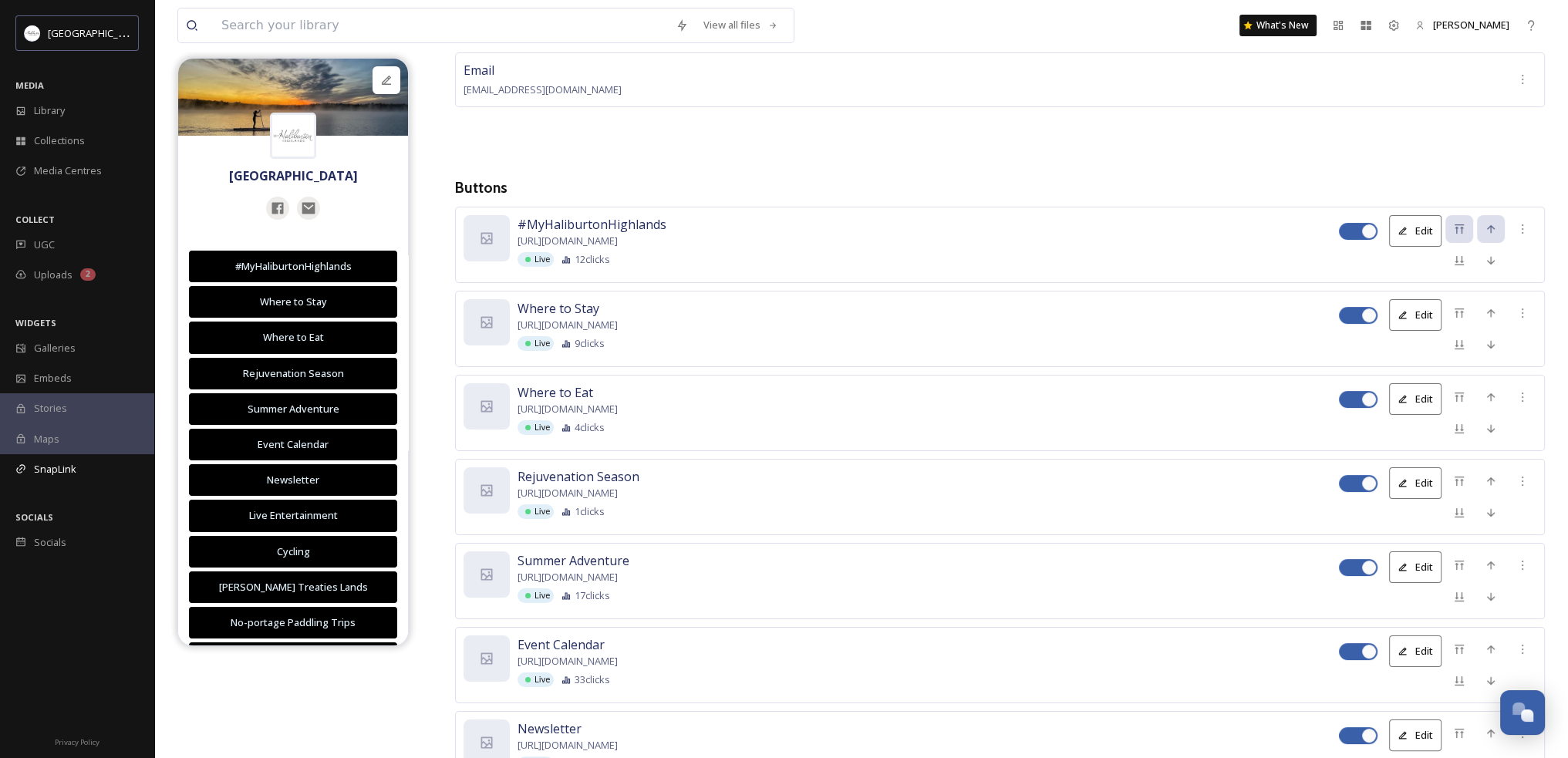
scroll to position [308, 0]
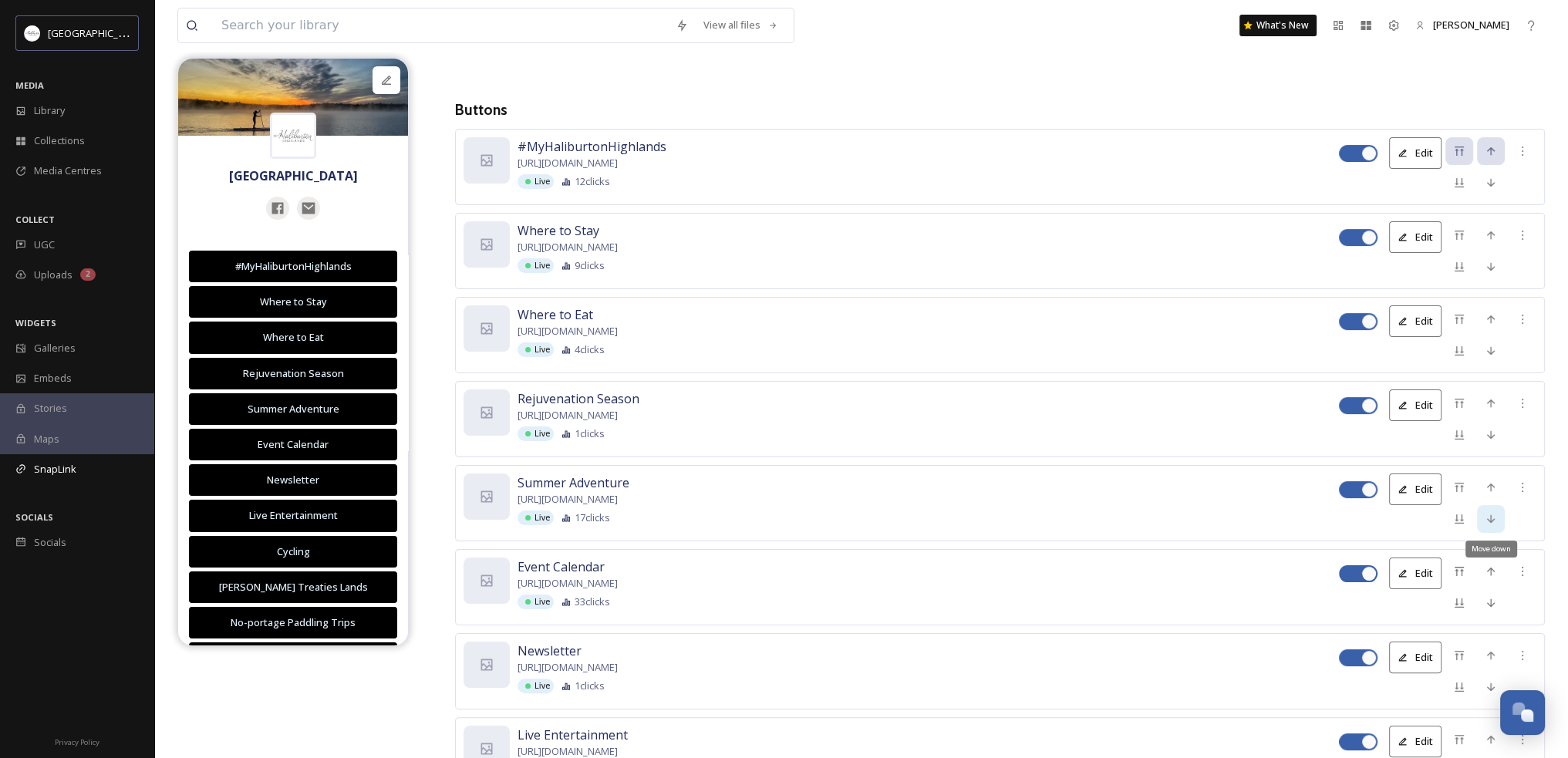
click at [1487, 519] on icon at bounding box center [1491, 519] width 12 height 12
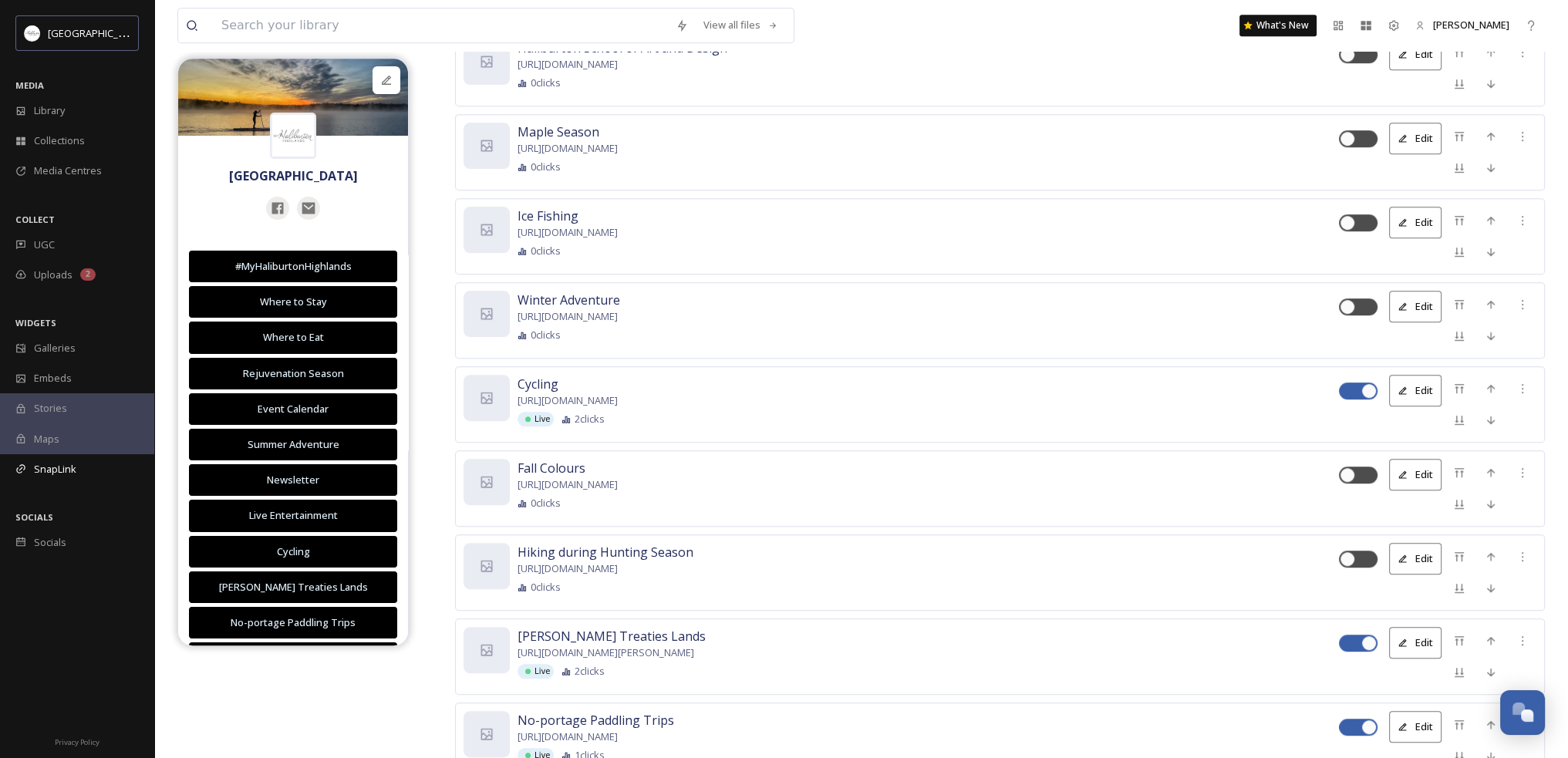
scroll to position [1311, 0]
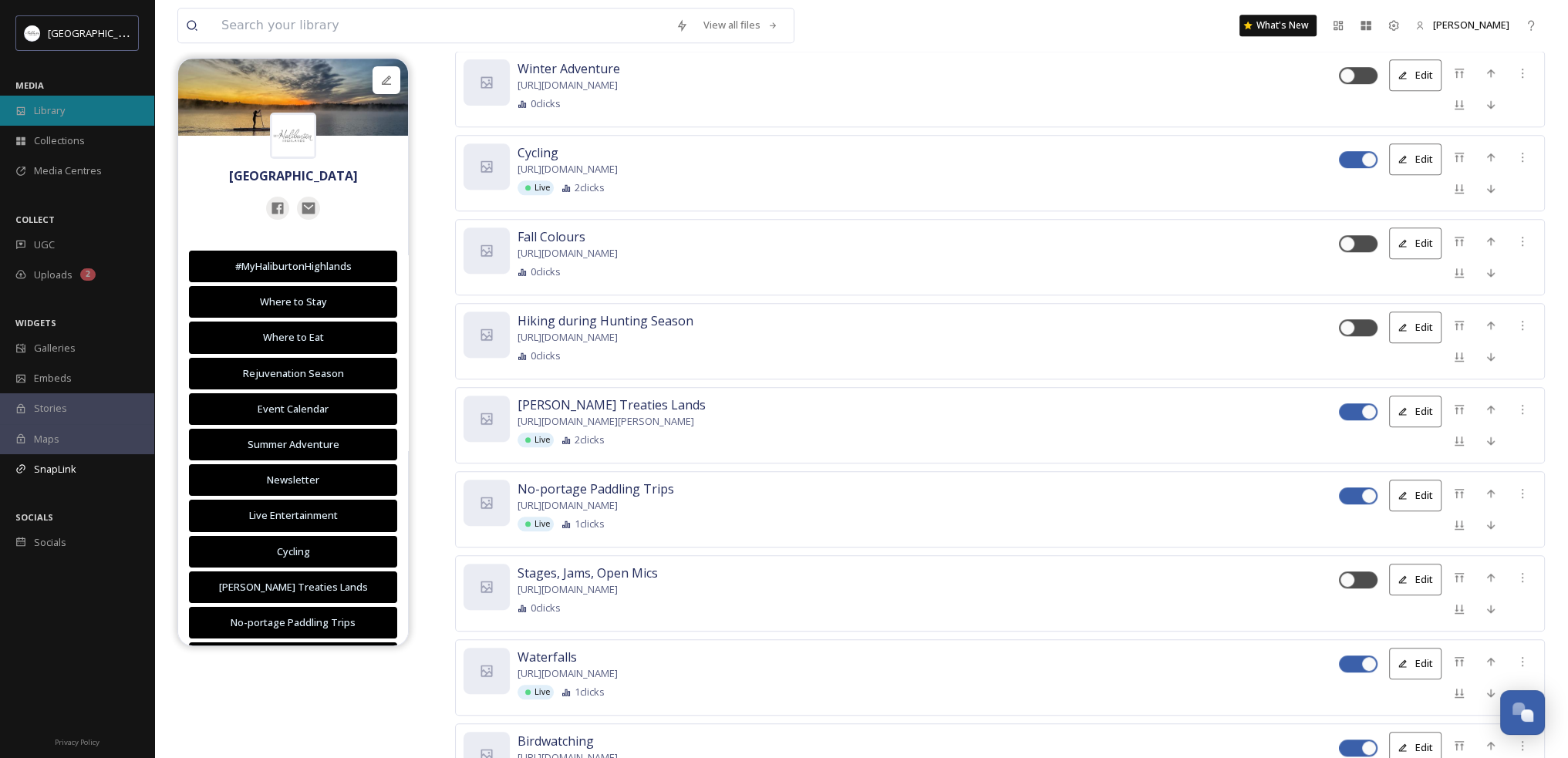
click at [50, 111] on span "Library" at bounding box center [49, 111] width 30 height 15
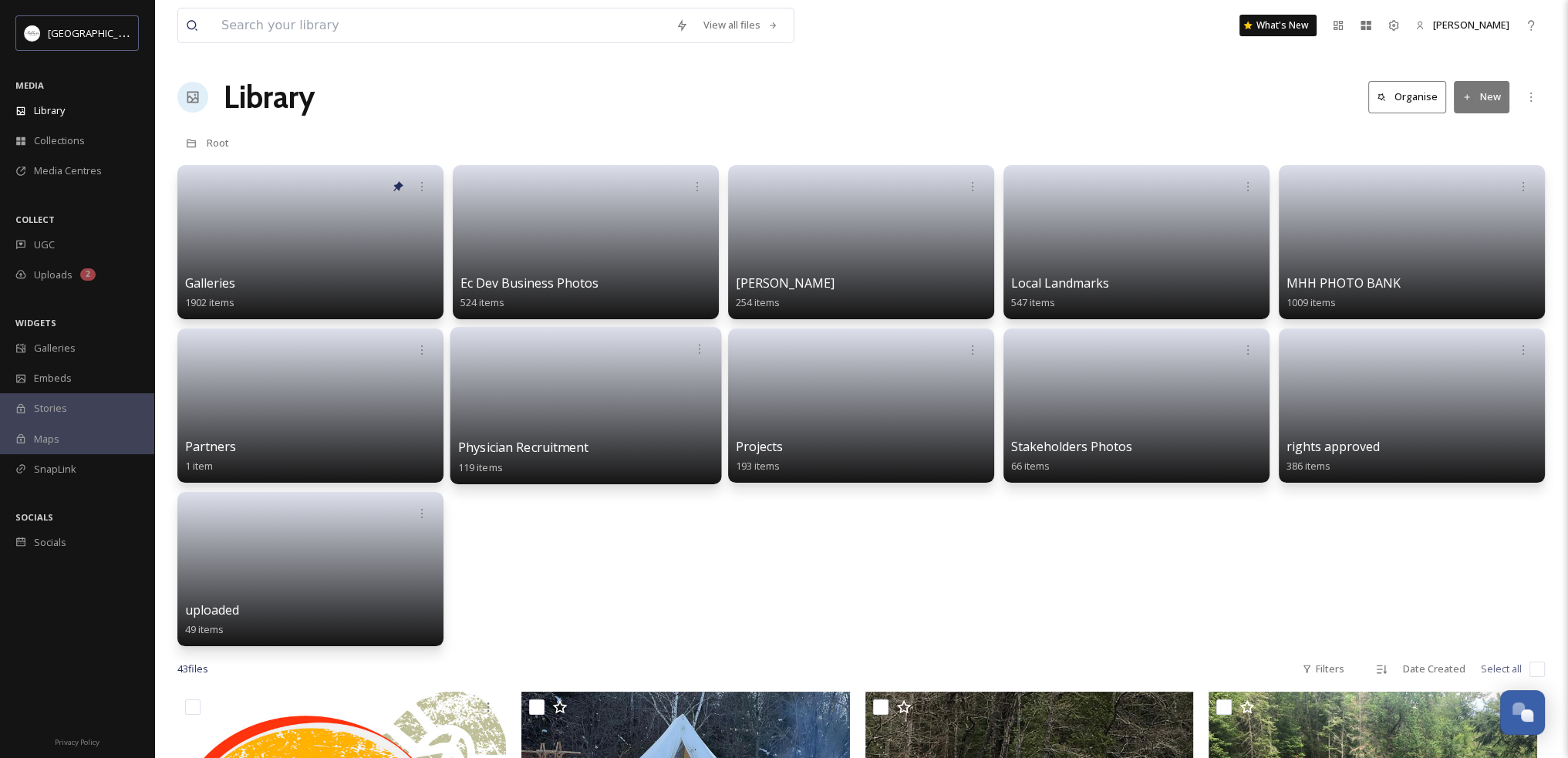
click at [597, 412] on link at bounding box center [586, 400] width 256 height 75
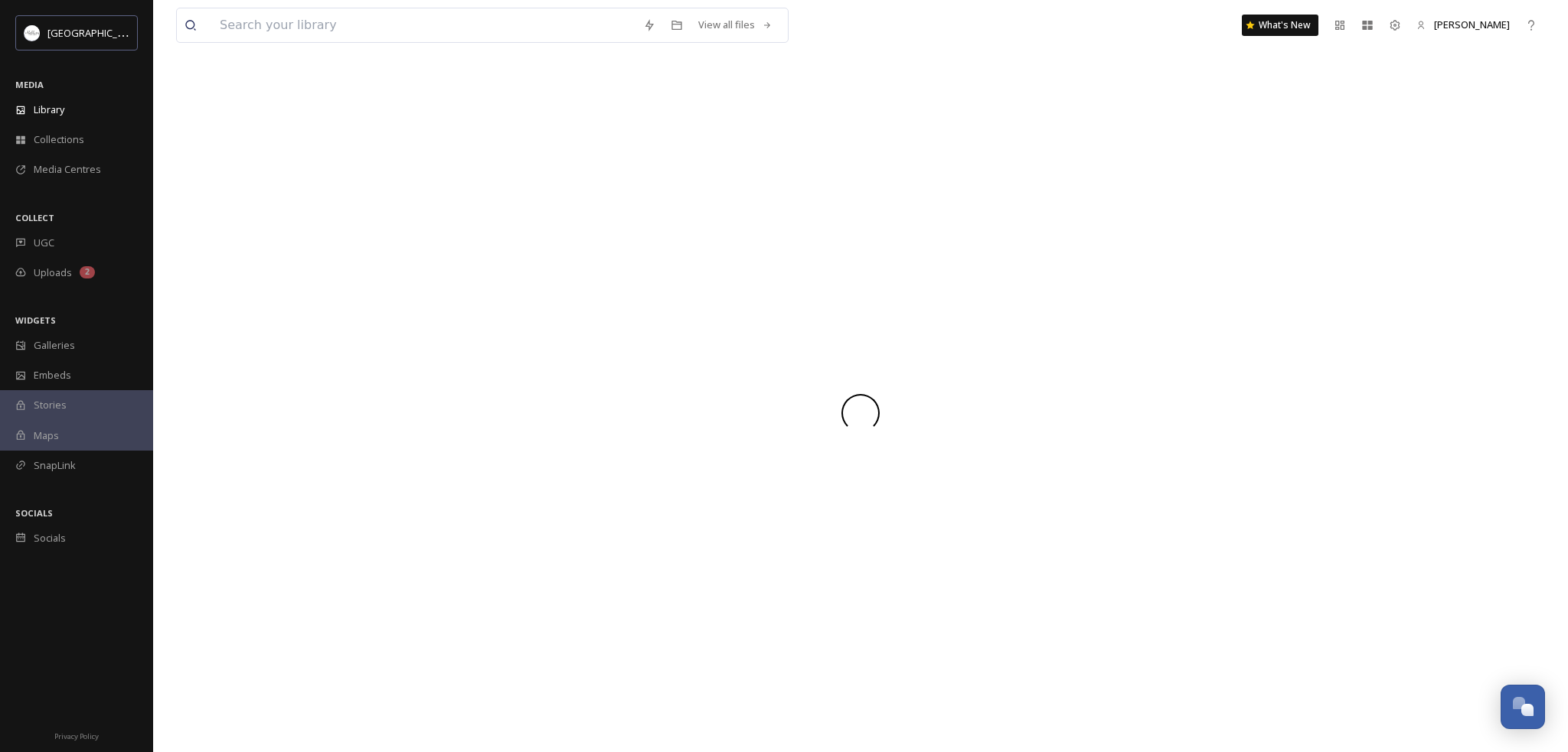
click at [594, 408] on div at bounding box center [860, 413] width 1368 height 38
